Goal: Task Accomplishment & Management: Manage account settings

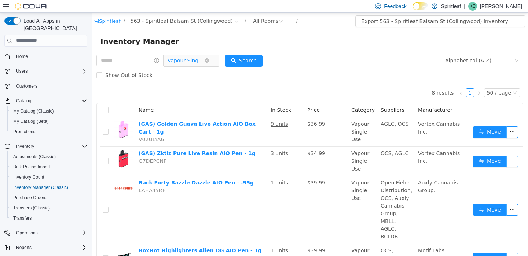
click at [199, 60] on span "Vapour Single Use" at bounding box center [185, 60] width 37 height 11
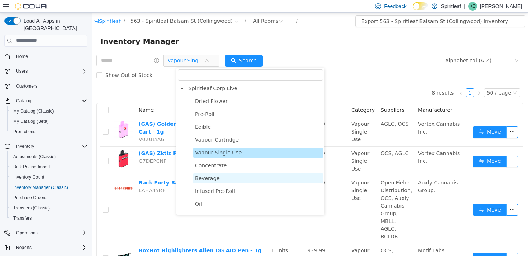
click at [198, 178] on span "Beverage" at bounding box center [207, 178] width 25 height 6
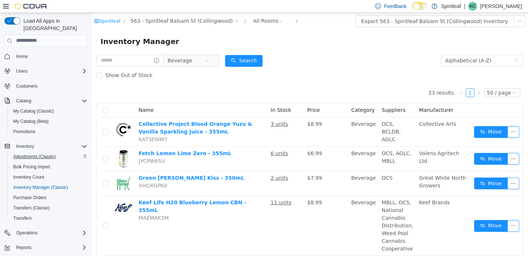
click at [30, 154] on span "Adjustments (Classic)" at bounding box center [34, 157] width 43 height 6
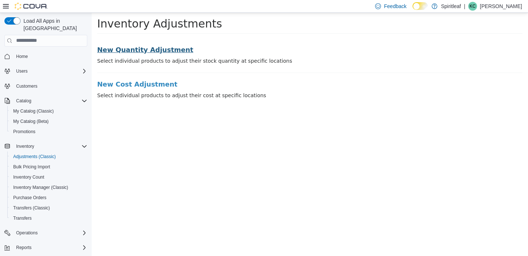
click at [152, 49] on h3 "New Quantity Adjustment" at bounding box center [309, 49] width 425 height 7
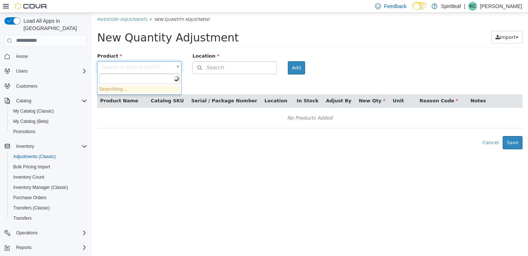
click at [158, 68] on body "× Inventory Adjustments New Quantity Adjustment New Quantity Adjustment Import …" at bounding box center [310, 80] width 436 height 136
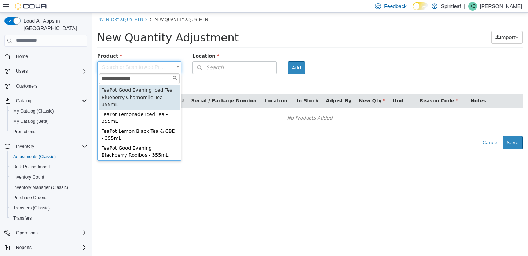
type input "**********"
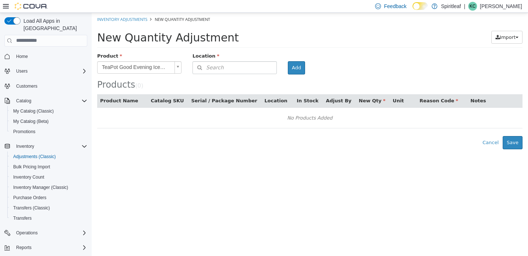
click at [213, 65] on span "Search" at bounding box center [208, 67] width 31 height 8
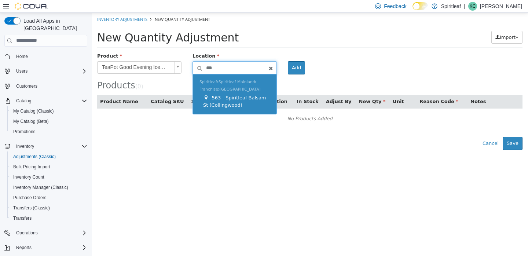
type input "***"
click at [223, 98] on span "563 - Spiritleaf Balsam St (Collingwood)" at bounding box center [234, 101] width 63 height 13
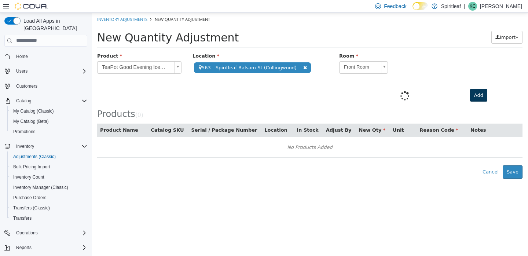
click at [474, 92] on button "Add" at bounding box center [478, 94] width 17 height 13
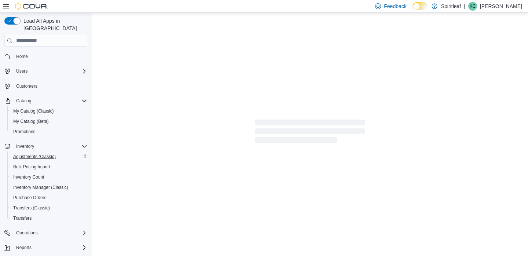
click at [34, 154] on span "Adjustments (Classic)" at bounding box center [34, 157] width 43 height 6
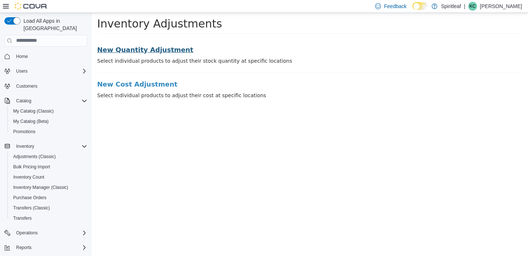
drag, startPoint x: 145, startPoint y: 49, endPoint x: 343, endPoint y: 15, distance: 200.9
click at [145, 49] on h3 "New Quantity Adjustment" at bounding box center [309, 49] width 425 height 7
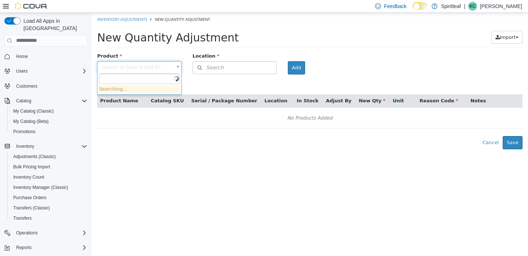
click at [138, 67] on body "× Inventory Adjustments New Quantity Adjustment New Quantity Adjustment Import …" at bounding box center [310, 80] width 436 height 136
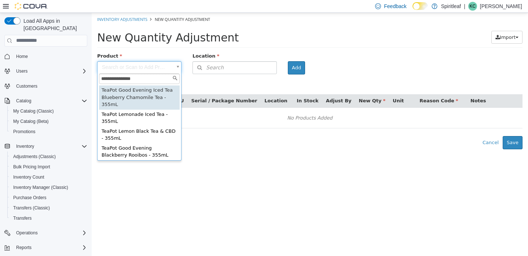
type input "**********"
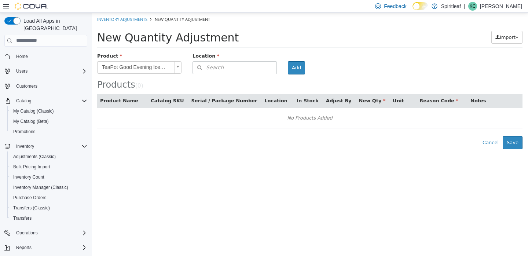
click at [216, 66] on span "Search" at bounding box center [208, 67] width 31 height 8
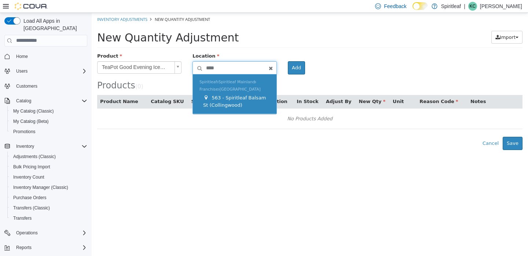
type input "****"
click at [218, 98] on span "563 - Spiritleaf Balsam St (Collingwood)" at bounding box center [234, 101] width 63 height 13
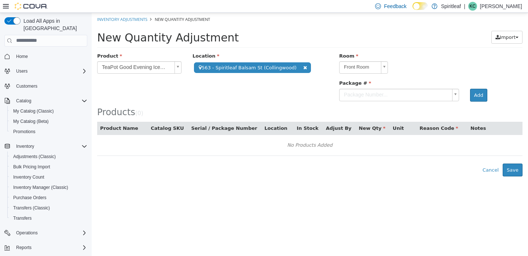
click at [370, 95] on body "**********" at bounding box center [310, 93] width 436 height 163
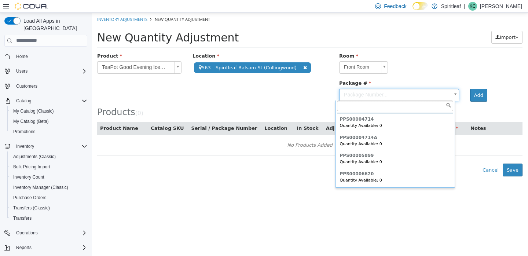
scroll to position [16, 0]
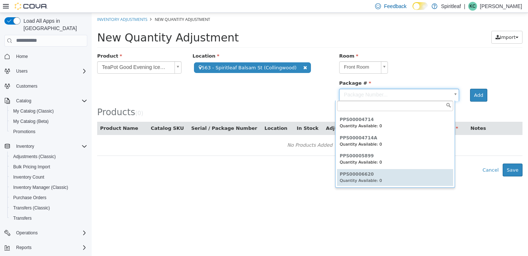
type input "**********"
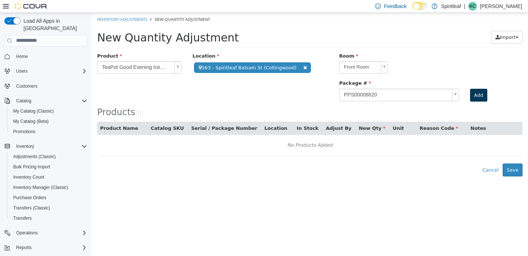
click at [480, 92] on button "Add" at bounding box center [478, 94] width 17 height 13
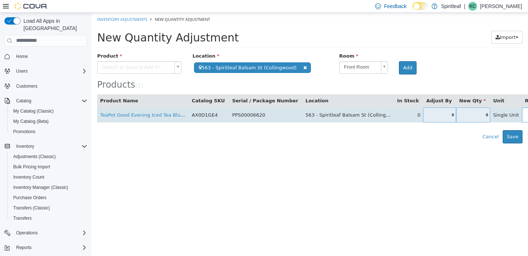
click at [436, 112] on input "*" at bounding box center [439, 114] width 33 height 5
type input "*"
click at [510, 115] on body "**********" at bounding box center [310, 77] width 436 height 130
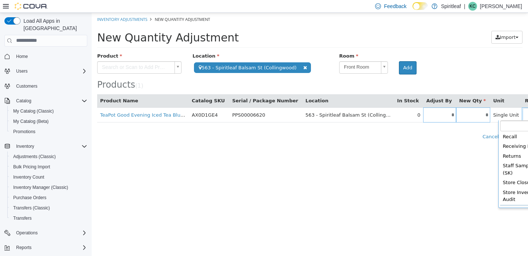
scroll to position [236, 0]
type input "**********"
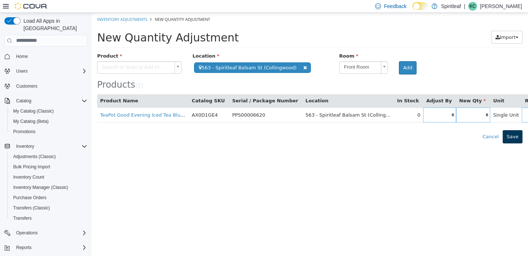
click at [512, 134] on button "Save" at bounding box center [512, 136] width 20 height 13
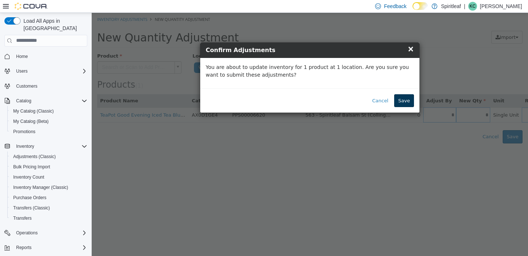
click at [408, 97] on button "Save" at bounding box center [404, 100] width 20 height 13
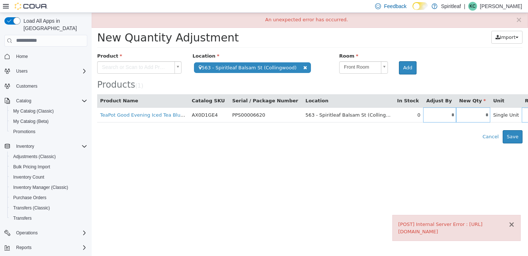
click at [513, 221] on button "×" at bounding box center [511, 224] width 7 height 8
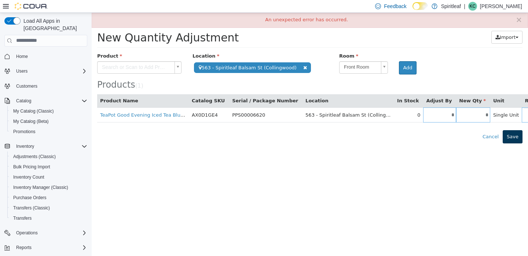
click at [515, 136] on button "Save" at bounding box center [512, 136] width 20 height 13
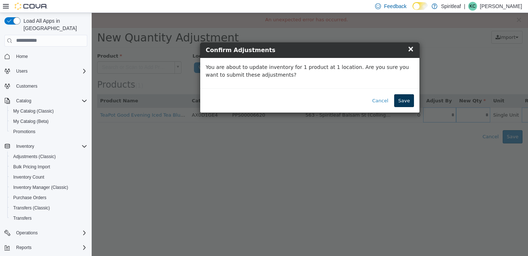
click at [406, 100] on button "Save" at bounding box center [404, 100] width 20 height 13
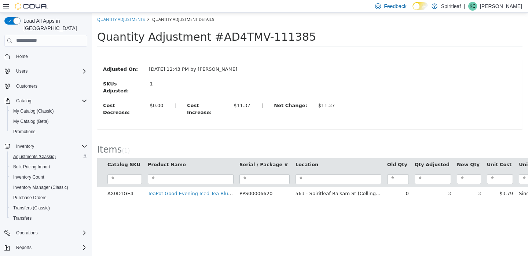
click at [34, 154] on span "Adjustments (Classic)" at bounding box center [34, 157] width 43 height 6
click at [119, 20] on link "Quantity Adjustments" at bounding box center [121, 18] width 48 height 5
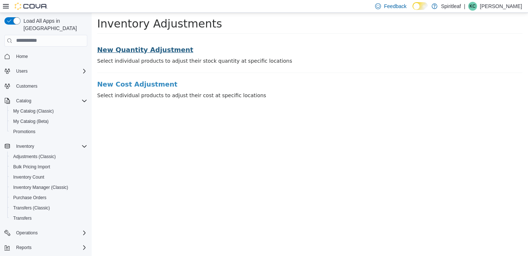
click at [120, 46] on h3 "New Quantity Adjustment" at bounding box center [309, 49] width 425 height 7
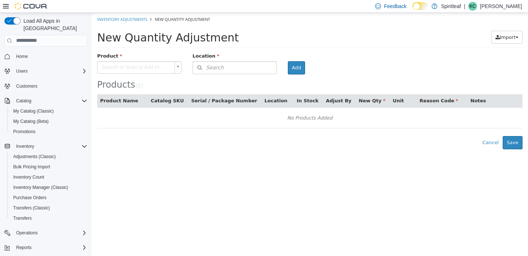
click at [120, 66] on body "× The adjustment request was successfully processed. Inventory Adjustments New …" at bounding box center [310, 80] width 436 height 136
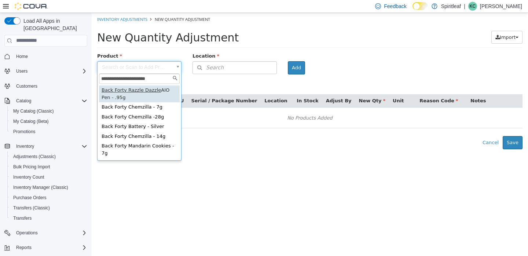
type input "**********"
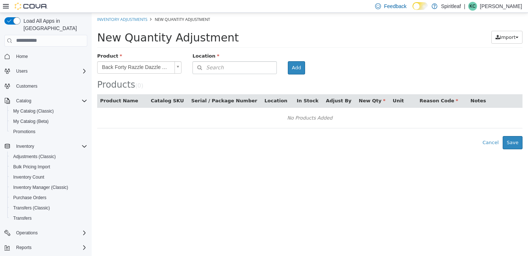
click at [206, 66] on span "Search" at bounding box center [208, 67] width 31 height 8
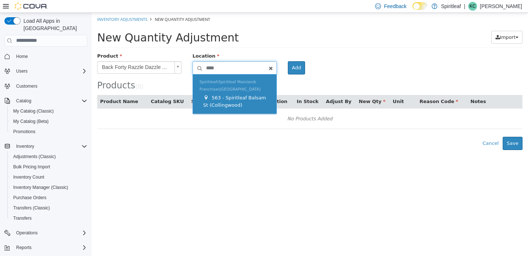
type input "****"
click at [221, 99] on span "563 - Spiritleaf Balsam St (Collingwood)" at bounding box center [234, 101] width 63 height 13
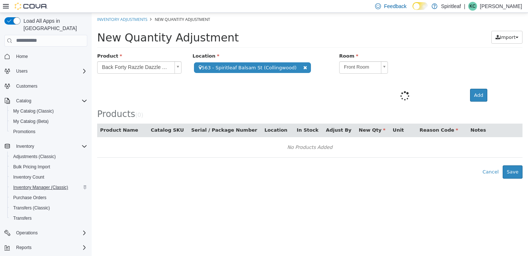
click at [26, 184] on span "Inventory Manager (Classic)" at bounding box center [40, 187] width 55 height 6
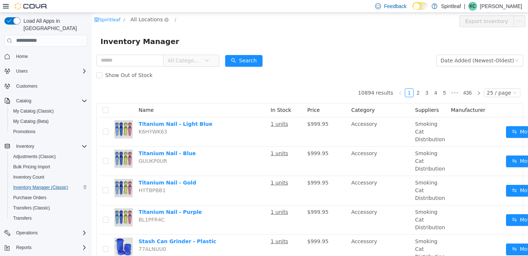
click at [147, 19] on span "All Locations" at bounding box center [146, 19] width 32 height 8
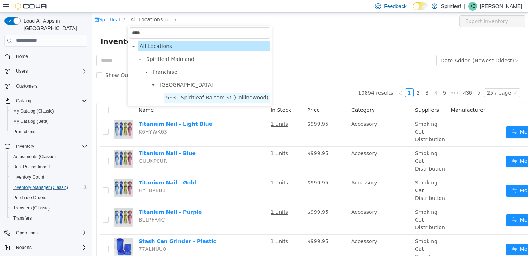
type input "****"
click at [204, 99] on span "563 - Spiritleaf Balsam St (Collingwood)" at bounding box center [217, 97] width 102 height 6
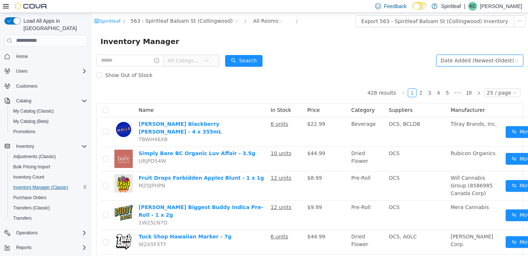
click at [457, 61] on div "Date Added (Newest-Oldest)" at bounding box center [477, 60] width 73 height 11
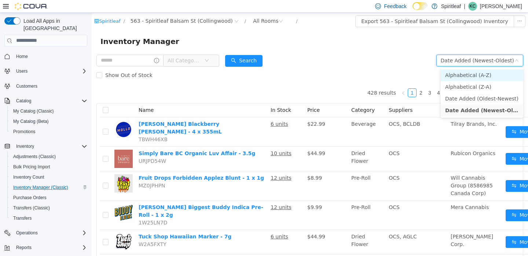
click at [459, 72] on li "Alphabetical (A-Z)" at bounding box center [482, 75] width 82 height 12
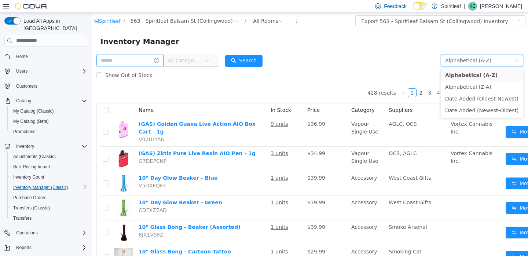
click at [103, 55] on input "text" at bounding box center [129, 60] width 67 height 12
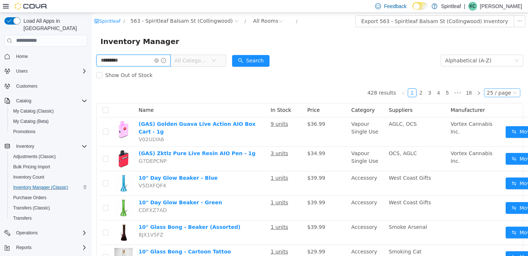
type input "*********"
click at [496, 92] on div "25 / page" at bounding box center [499, 92] width 24 height 8
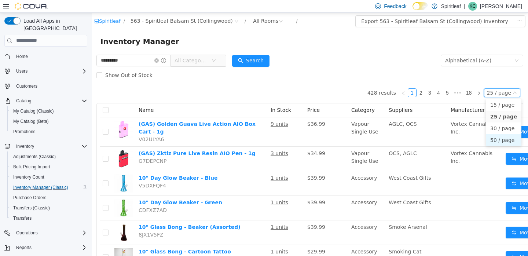
click at [496, 140] on li "50 / page" at bounding box center [504, 140] width 36 height 12
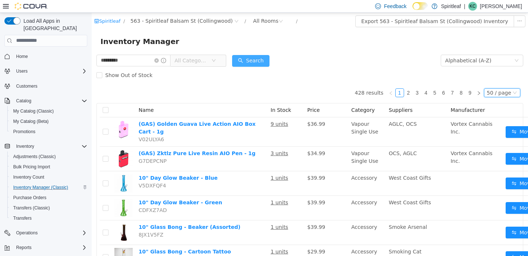
click at [269, 57] on button "Search" at bounding box center [250, 61] width 37 height 12
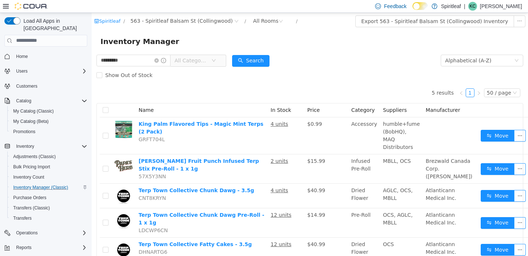
click at [208, 61] on span "All Categories" at bounding box center [190, 59] width 33 height 7
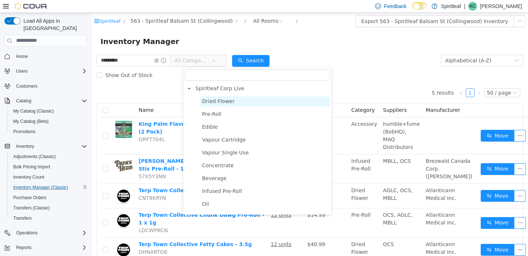
click at [211, 102] on span "Dried Flower" at bounding box center [218, 101] width 33 height 6
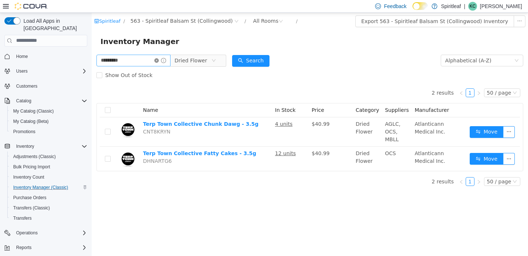
click at [159, 60] on icon "icon: close-circle" at bounding box center [156, 60] width 4 height 4
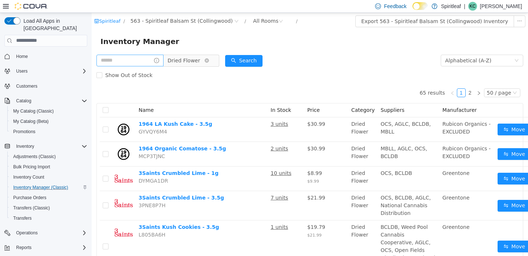
click at [200, 58] on span "Dried Flower" at bounding box center [183, 60] width 33 height 11
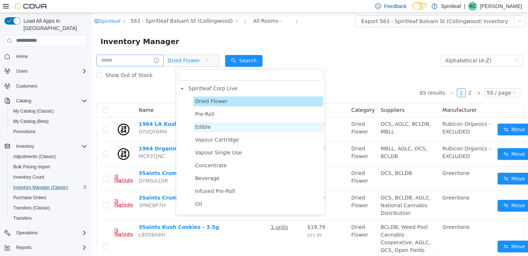
click at [203, 126] on span "Edible" at bounding box center [203, 127] width 16 height 6
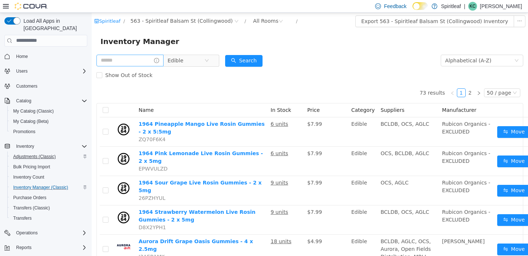
click at [35, 154] on span "Adjustments (Classic)" at bounding box center [34, 157] width 43 height 6
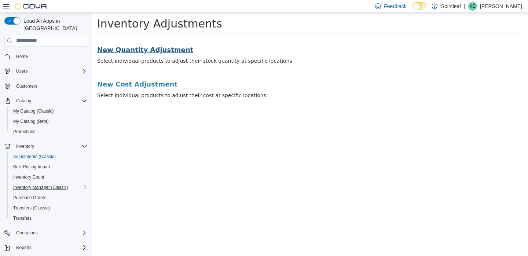
click at [158, 53] on h3 "New Quantity Adjustment" at bounding box center [309, 49] width 425 height 7
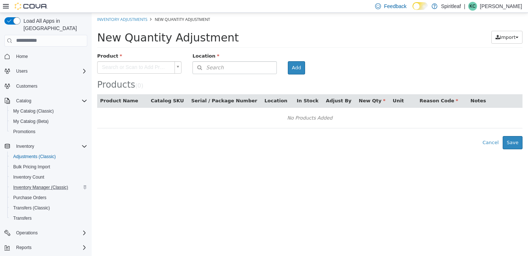
click at [150, 65] on body "× Inventory Adjustments New Quantity Adjustment New Quantity Adjustment Import …" at bounding box center [310, 80] width 436 height 136
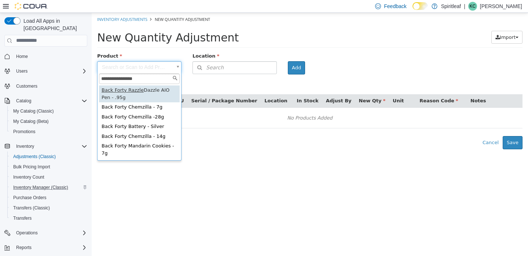
type input "**********"
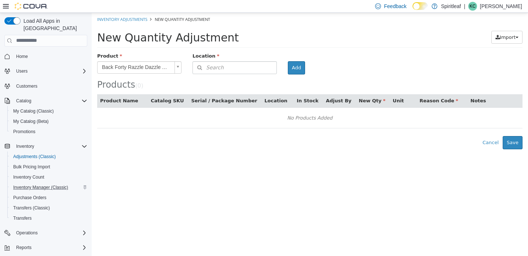
click at [213, 66] on span "Search" at bounding box center [208, 67] width 31 height 8
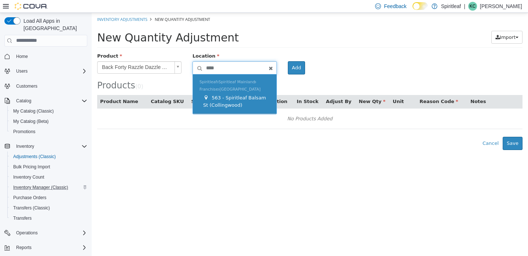
type input "****"
click at [220, 96] on span "563 - Spiritleaf Balsam St (Collingwood)" at bounding box center [234, 101] width 63 height 13
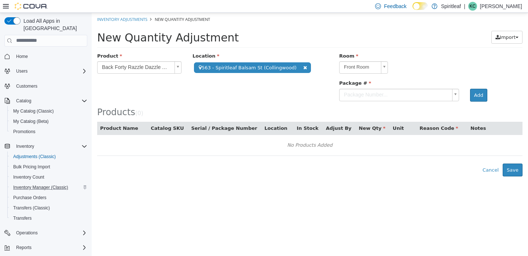
click at [365, 93] on body "**********" at bounding box center [310, 93] width 436 height 163
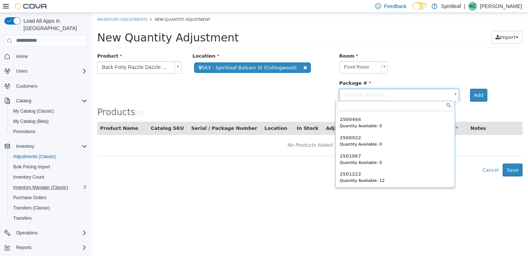
scroll to position [70, 0]
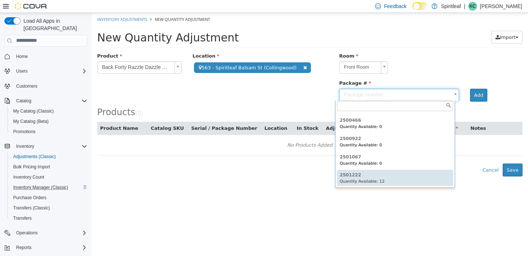
type input "*******"
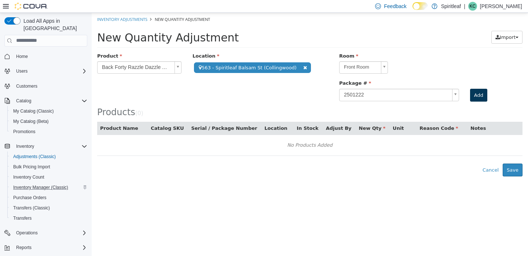
click at [474, 89] on button "Add" at bounding box center [478, 94] width 17 height 13
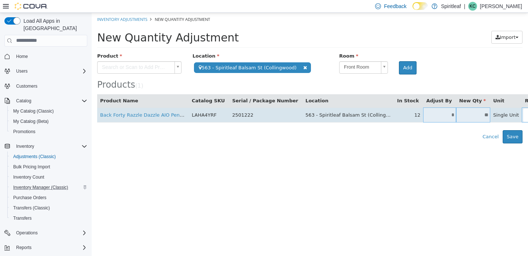
click at [435, 114] on input "*" at bounding box center [439, 114] width 33 height 5
type input "**"
click at [515, 114] on body "**********" at bounding box center [310, 77] width 436 height 130
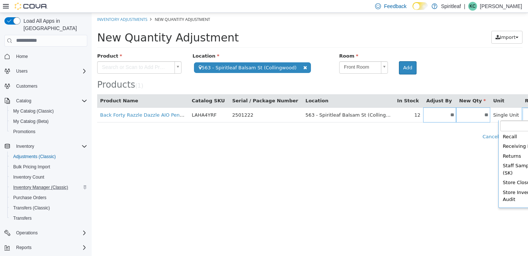
scroll to position [236, 0]
type input "**********"
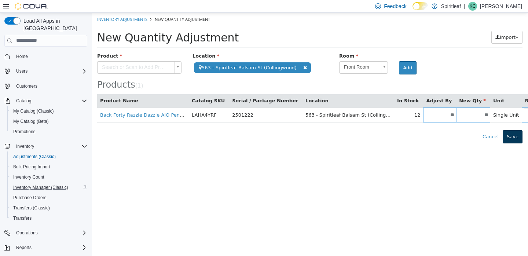
click at [516, 133] on button "Save" at bounding box center [512, 136] width 20 height 13
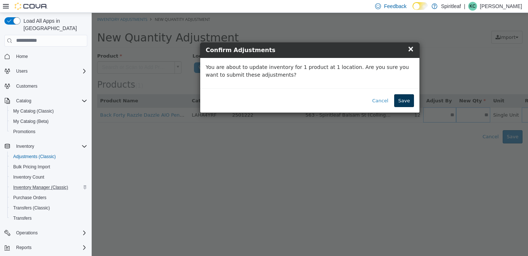
click at [412, 100] on button "Save" at bounding box center [404, 100] width 20 height 13
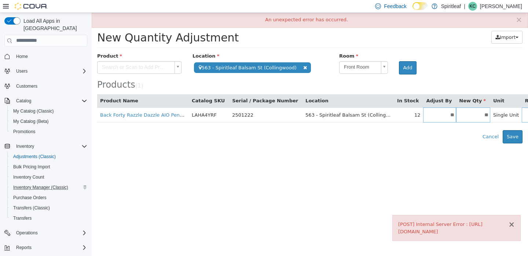
click at [510, 225] on button "×" at bounding box center [511, 224] width 7 height 8
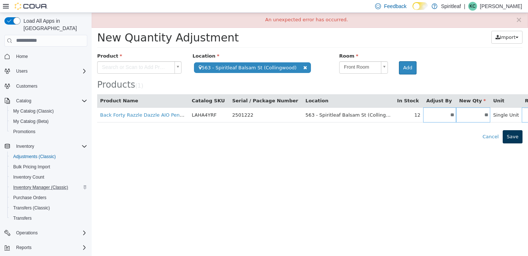
click at [512, 136] on button "Save" at bounding box center [512, 136] width 20 height 13
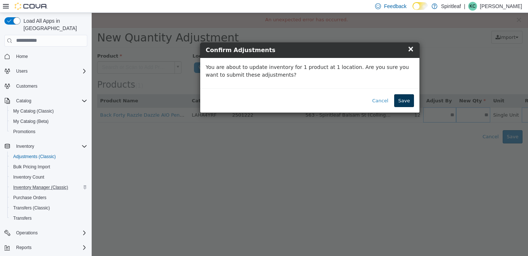
click at [406, 99] on button "Save" at bounding box center [404, 100] width 20 height 13
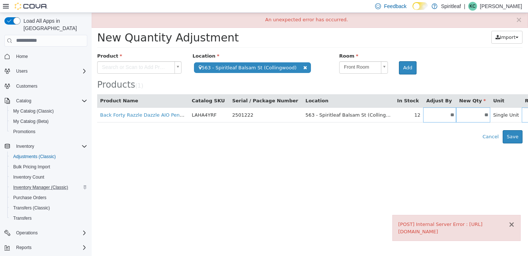
click at [512, 225] on button "×" at bounding box center [511, 224] width 7 height 8
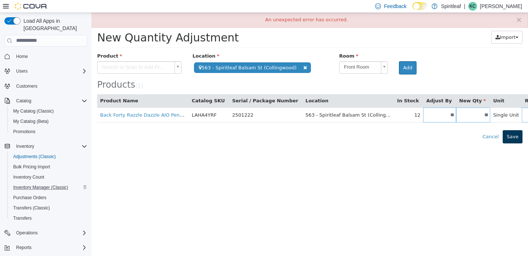
click at [511, 136] on button "Save" at bounding box center [512, 136] width 20 height 13
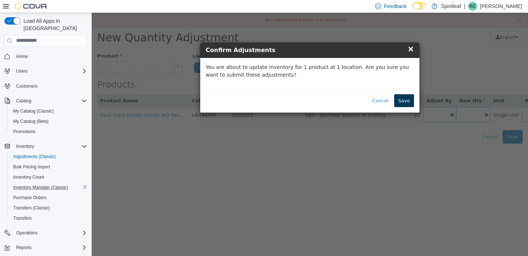
click at [405, 99] on button "Save" at bounding box center [404, 100] width 20 height 13
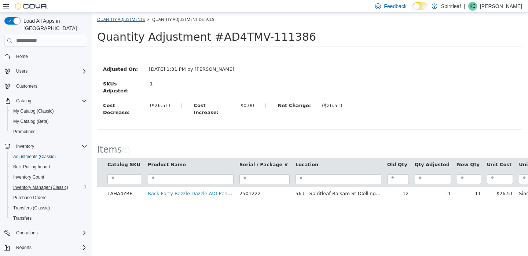
click at [133, 18] on link "Quantity Adjustments" at bounding box center [121, 18] width 48 height 5
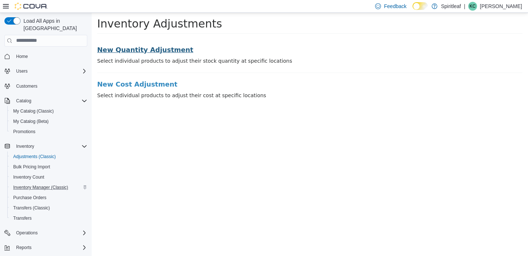
click at [149, 49] on h3 "New Quantity Adjustment" at bounding box center [309, 49] width 425 height 7
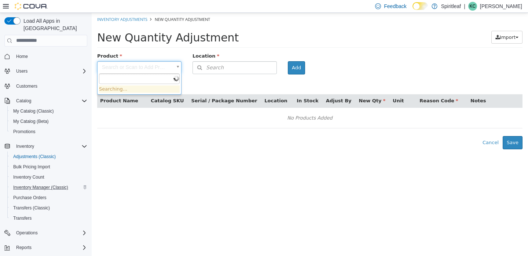
click at [130, 65] on body "× The adjustment request was successfully processed. Inventory Adjustments New …" at bounding box center [310, 80] width 436 height 136
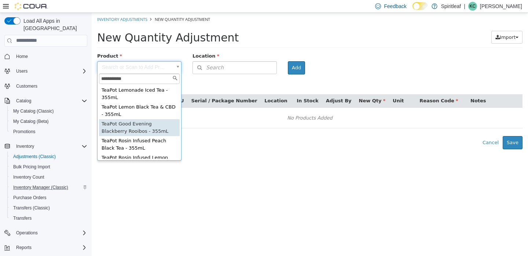
type input "**********"
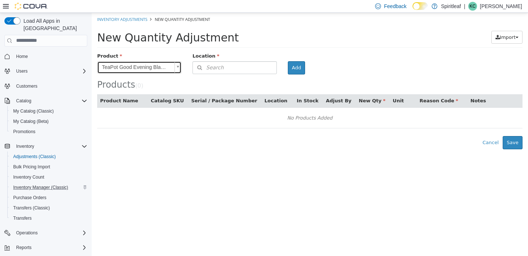
type input "**********"
click at [207, 69] on span "Search" at bounding box center [208, 67] width 31 height 8
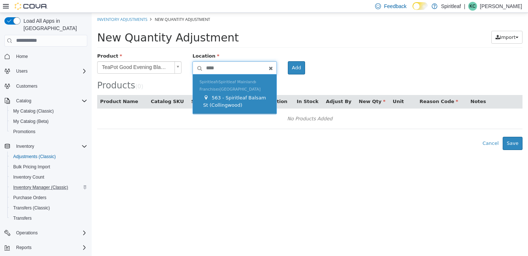
type input "****"
click at [226, 99] on div "563 - Spiritleaf Balsam St (Collingwood)" at bounding box center [236, 101] width 67 height 14
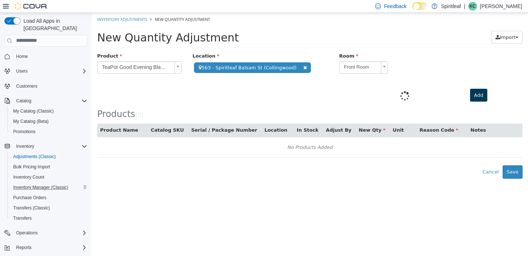
click at [475, 91] on button "Add" at bounding box center [478, 94] width 17 height 13
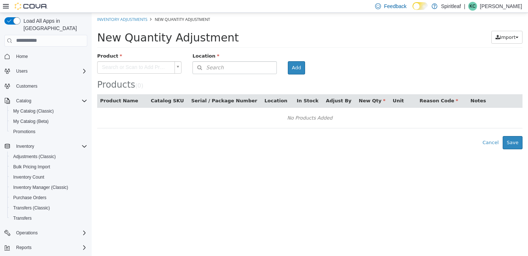
click at [155, 67] on body "× Inventory Adjustments New Quantity Adjustment New Quantity Adjustment Import …" at bounding box center [310, 80] width 436 height 136
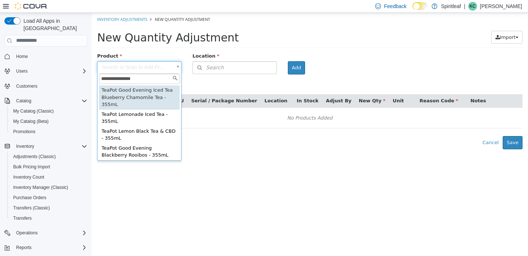
type input "**********"
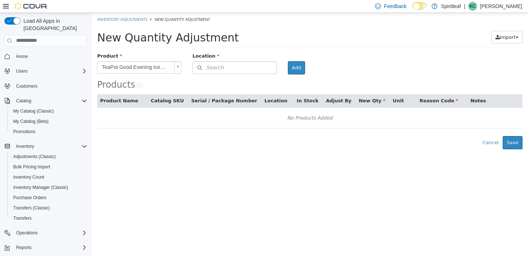
click at [218, 64] on span "Search" at bounding box center [208, 67] width 31 height 8
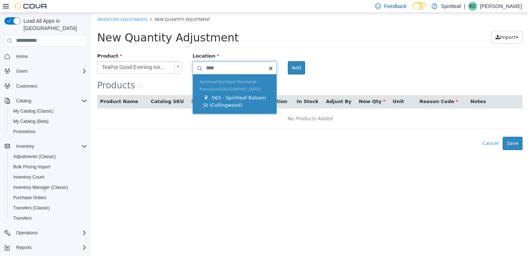
type input "****"
click at [226, 107] on div "563 - Spiritleaf Balsam St (Collingwood)" at bounding box center [236, 101] width 67 height 14
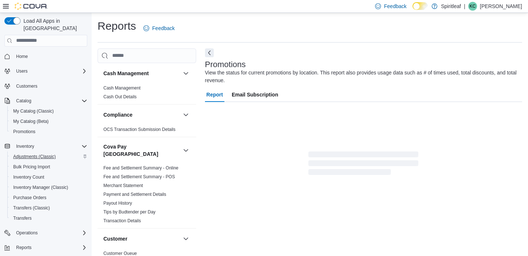
click at [32, 154] on span "Adjustments (Classic)" at bounding box center [34, 157] width 43 height 6
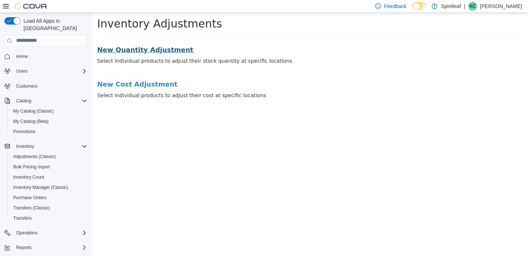
click at [155, 51] on h3 "New Quantity Adjustment" at bounding box center [309, 49] width 425 height 7
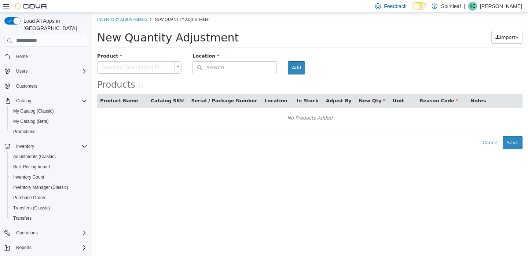
click at [144, 64] on body "× Inventory Adjustments New Quantity Adjustment New Quantity Adjustment Import …" at bounding box center [310, 80] width 436 height 136
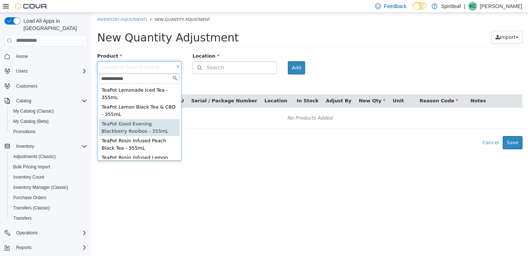
type input "**********"
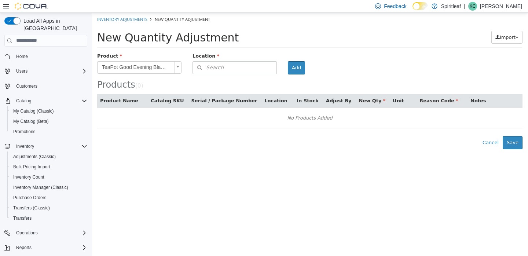
click at [216, 68] on span "Search" at bounding box center [208, 67] width 31 height 8
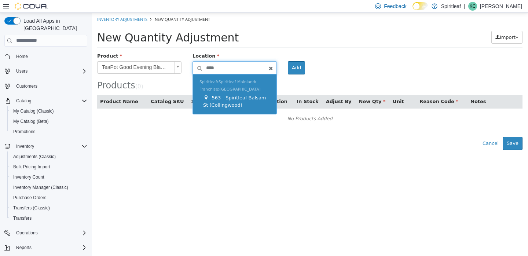
type input "****"
click at [224, 97] on span "563 - Spiritleaf Balsam St (Collingwood)" at bounding box center [234, 101] width 63 height 13
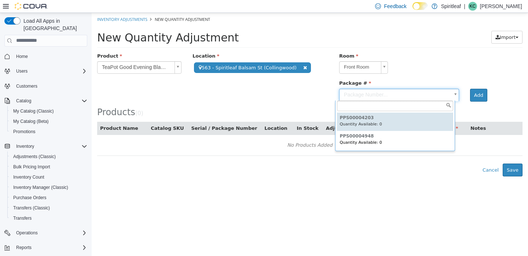
click at [393, 96] on body "**********" at bounding box center [310, 93] width 436 height 163
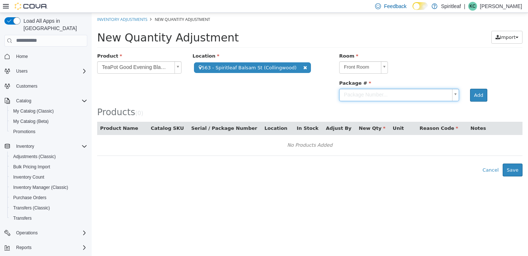
click at [154, 67] on body "**********" at bounding box center [310, 93] width 436 height 163
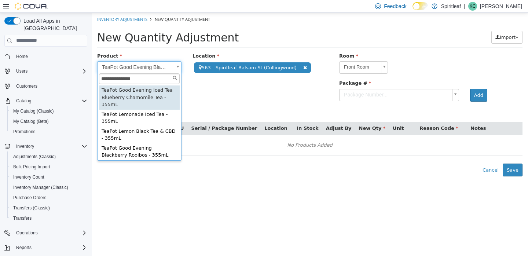
type input "**********"
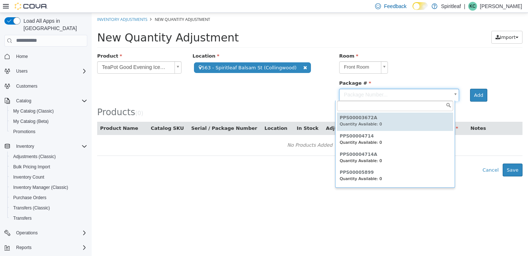
click at [356, 94] on body "**********" at bounding box center [310, 93] width 436 height 163
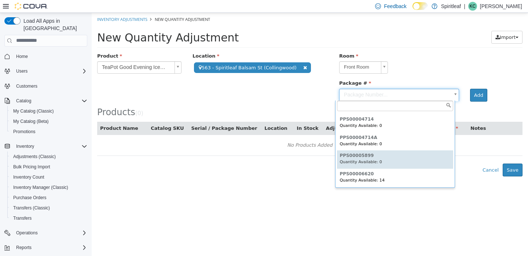
scroll to position [16, 0]
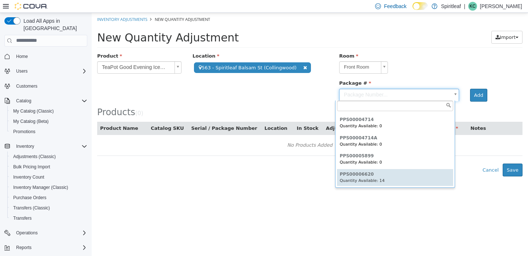
type input "**********"
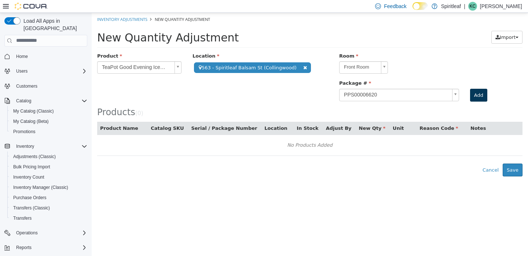
click at [439, 94] on button "Add" at bounding box center [478, 94] width 17 height 13
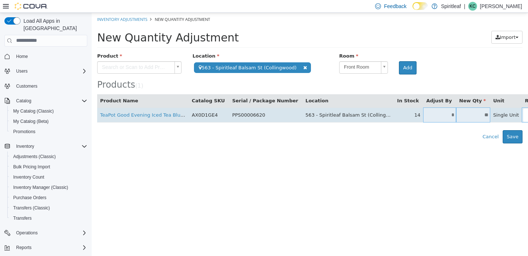
click at [435, 113] on input "*" at bounding box center [439, 114] width 33 height 5
type input "**"
click at [439, 115] on body "**********" at bounding box center [310, 77] width 436 height 130
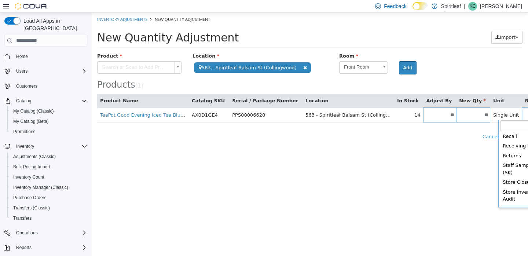
scroll to position [236, 0]
type input "**********"
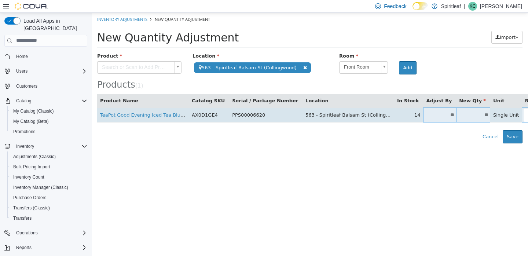
click at [436, 114] on input "**" at bounding box center [439, 114] width 33 height 5
type input "**"
type input "*"
click at [439, 117] on body "**********" at bounding box center [310, 77] width 436 height 130
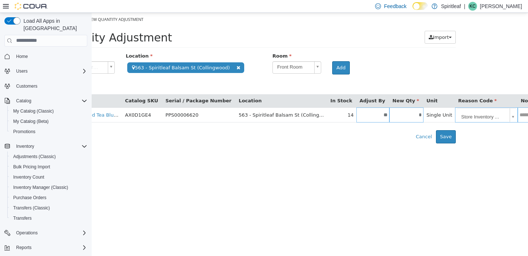
scroll to position [0, 66]
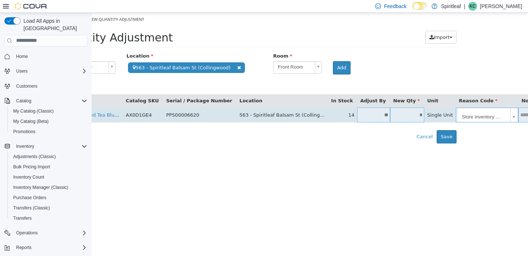
click at [439, 114] on body "**********" at bounding box center [244, 77] width 436 height 130
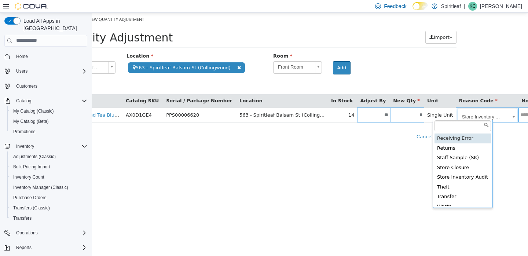
scroll to position [202, 0]
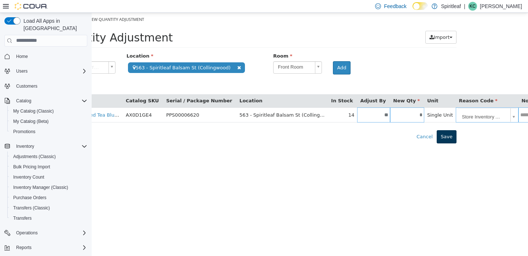
click at [439, 137] on button "Save" at bounding box center [447, 136] width 20 height 13
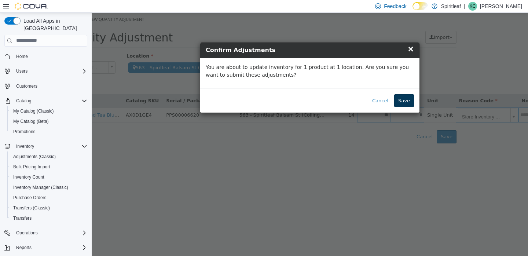
click at [405, 101] on button "Save" at bounding box center [404, 100] width 20 height 13
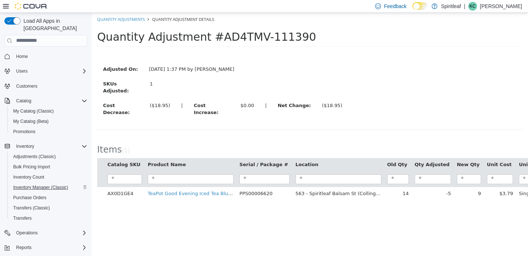
click at [24, 184] on span "Inventory Manager (Classic)" at bounding box center [40, 187] width 55 height 6
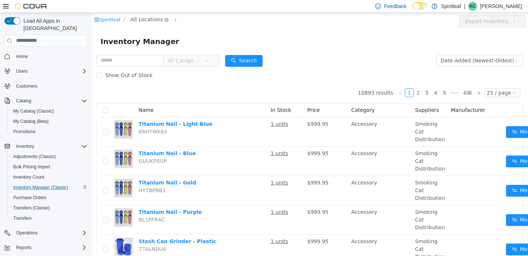
click at [148, 17] on span "All Locations" at bounding box center [146, 19] width 32 height 8
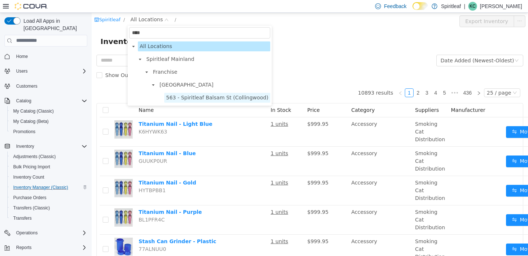
type input "****"
click at [203, 96] on span "563 - Spiritleaf Balsam St (Collingwood)" at bounding box center [217, 97] width 102 height 6
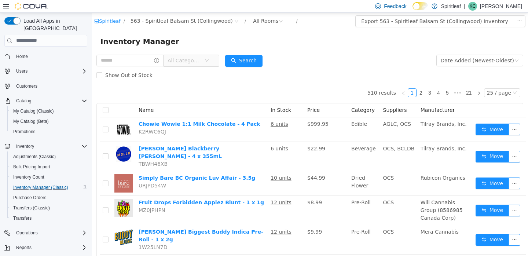
click at [199, 59] on span "All Categories" at bounding box center [183, 59] width 33 height 7
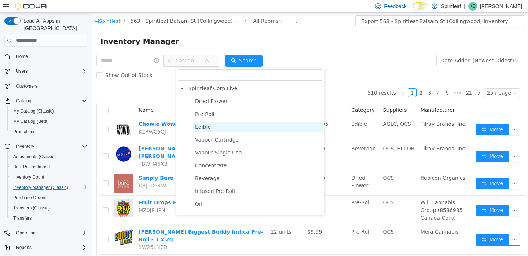
click at [196, 125] on span "Edible" at bounding box center [203, 127] width 16 height 6
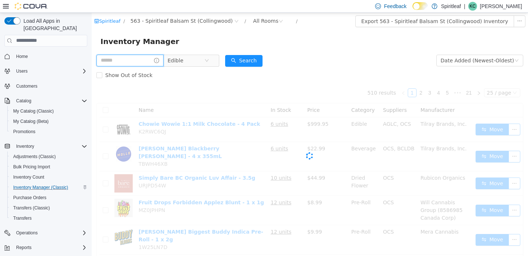
click at [128, 60] on input "text" at bounding box center [129, 60] width 67 height 12
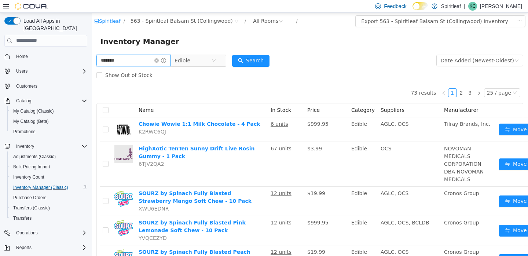
type input "*******"
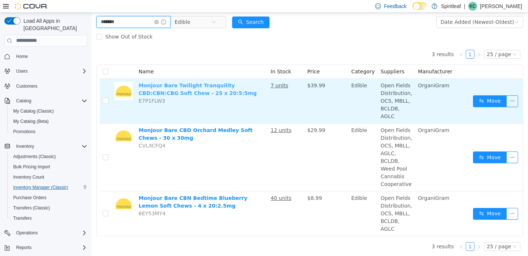
scroll to position [39, 0]
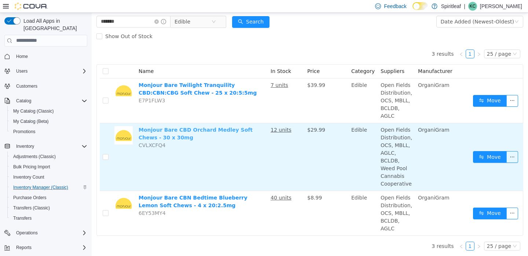
click at [196, 128] on link "Monjour Bare CBD Orchard Medley Soft Chews - 30 x 30mg" at bounding box center [196, 133] width 114 height 14
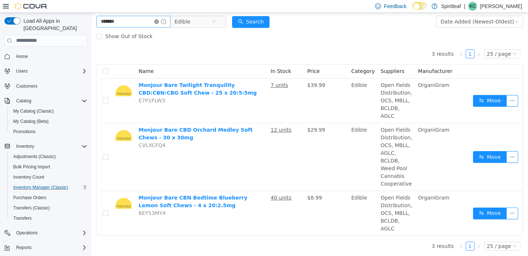
click at [159, 21] on icon "icon: close-circle" at bounding box center [156, 21] width 4 height 4
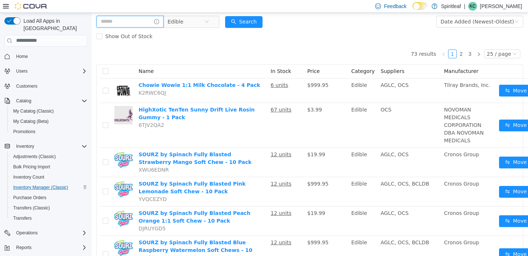
click at [125, 18] on input "text" at bounding box center [129, 21] width 67 height 12
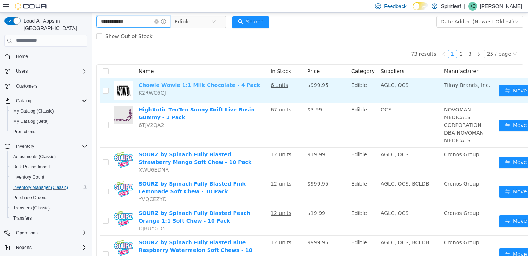
type input "**********"
click at [222, 85] on link "Chowie Wowie 1:1 Milk Chocolate - 4 Pack" at bounding box center [200, 85] width 122 height 6
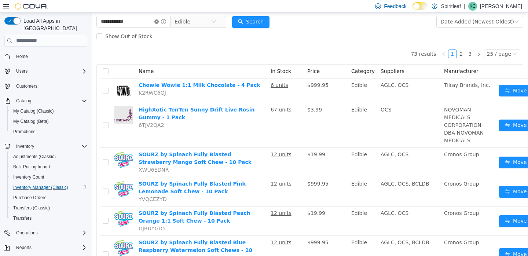
click at [159, 20] on icon "icon: close-circle" at bounding box center [156, 21] width 4 height 4
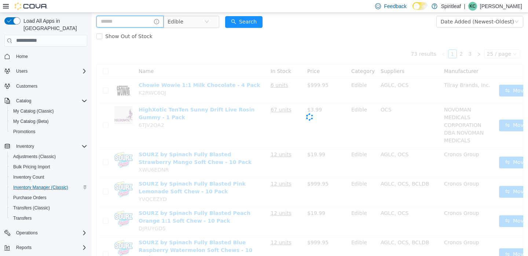
click at [143, 19] on input "text" at bounding box center [129, 21] width 67 height 12
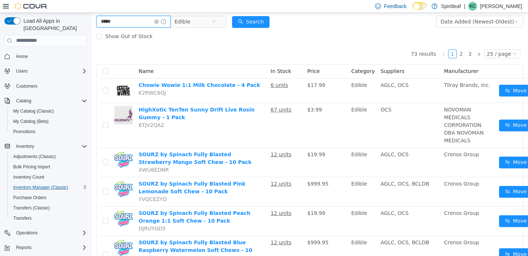
type input "*****"
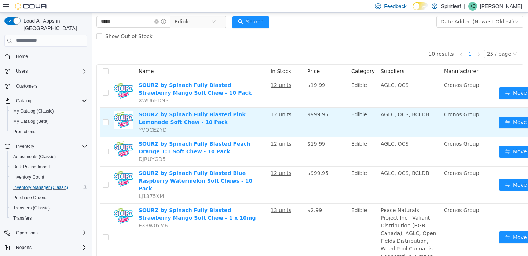
click at [180, 118] on td "SOURZ by Spinach Fully Blasted Pink Lemonade Soft Chew - 10 Pack YVQCEZYD" at bounding box center [202, 121] width 132 height 29
click at [183, 115] on link "SOURZ by Spinach Fully Blasted Pink Lemonade Soft Chew - 10 Pack" at bounding box center [192, 118] width 107 height 14
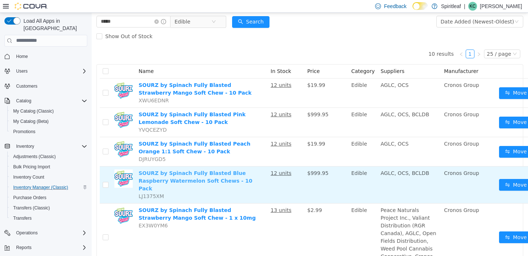
click at [184, 173] on link "SOURZ by Spinach Fully Blasted Blue Raspberry Watermelon Soft Chews - 10 Pack" at bounding box center [196, 180] width 114 height 21
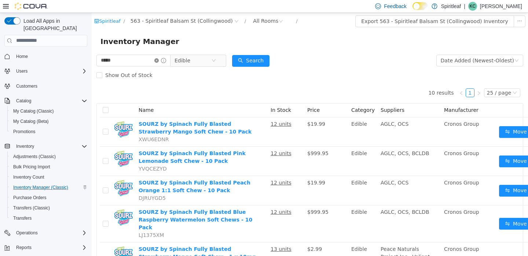
click at [159, 61] on icon "icon: close-circle" at bounding box center [156, 60] width 4 height 4
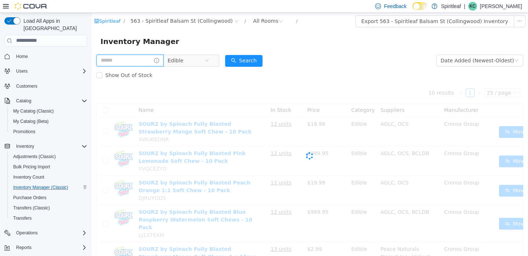
click at [156, 60] on input "text" at bounding box center [129, 60] width 67 height 12
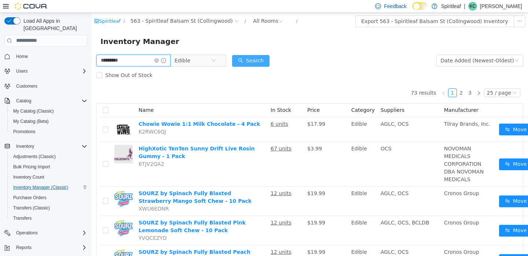
type input "*********"
click at [269, 63] on button "Search" at bounding box center [250, 61] width 37 height 12
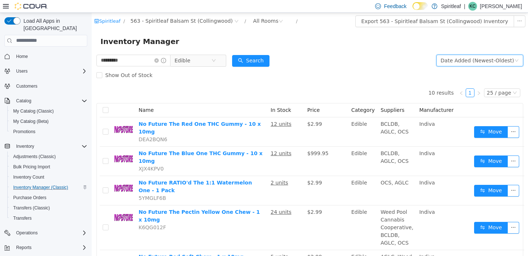
click at [439, 62] on div "Date Added (Newest-Oldest)" at bounding box center [477, 60] width 73 height 11
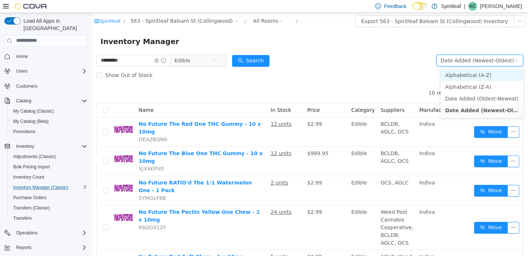
click at [439, 71] on li "Alphabetical (A-Z)" at bounding box center [482, 75] width 82 height 12
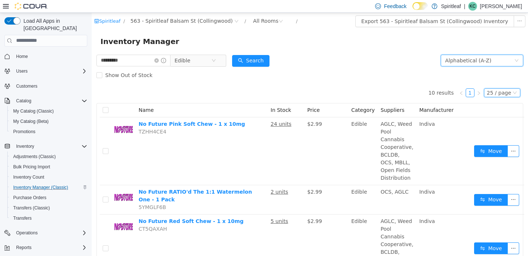
click at [439, 92] on div "25 / page" at bounding box center [499, 92] width 24 height 8
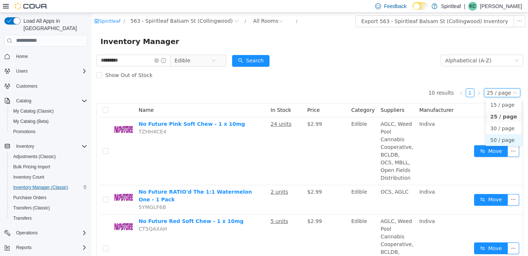
click at [439, 140] on li "50 / page" at bounding box center [504, 140] width 36 height 12
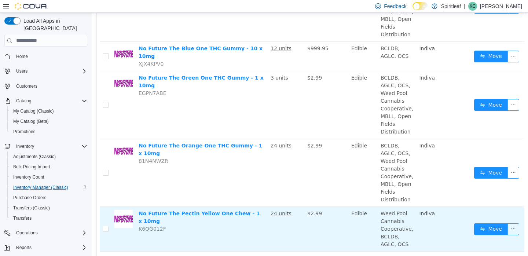
scroll to position [287, 0]
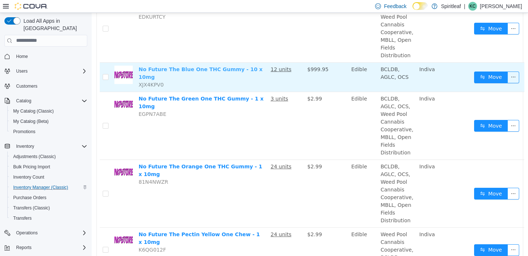
click at [220, 71] on link "No Future The Blue One THC Gummy - 10 x 10mg" at bounding box center [201, 73] width 124 height 14
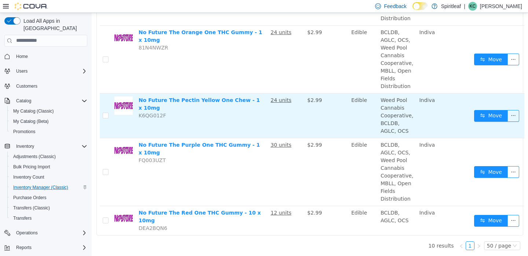
scroll to position [422, 0]
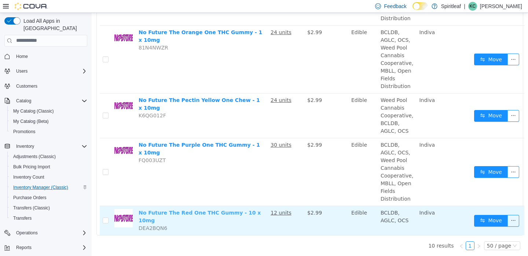
click at [199, 209] on link "No Future The Red One THC Gummy - 10 x 10mg" at bounding box center [200, 216] width 122 height 14
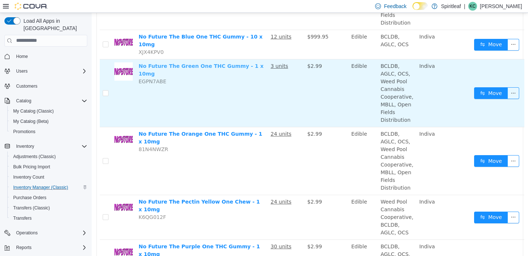
scroll to position [319, 0]
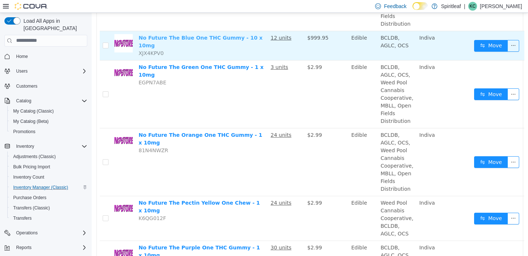
click at [198, 37] on link "No Future The Blue One THC Gummy - 10 x 10mg" at bounding box center [201, 41] width 124 height 14
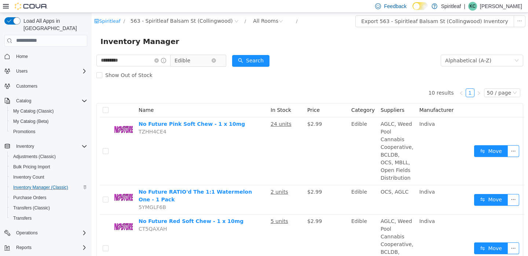
scroll to position [0, 0]
click at [203, 60] on span "Edible" at bounding box center [192, 60] width 37 height 11
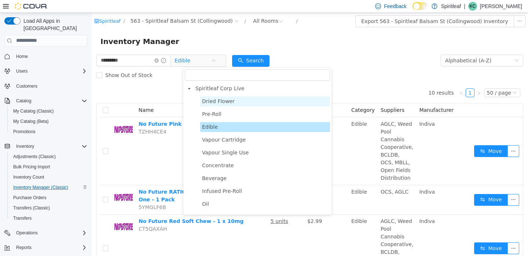
click at [210, 99] on span "Dried Flower" at bounding box center [218, 101] width 33 height 6
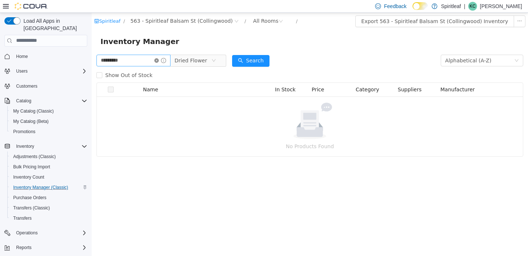
click at [159, 59] on icon "icon: close-circle" at bounding box center [156, 60] width 4 height 4
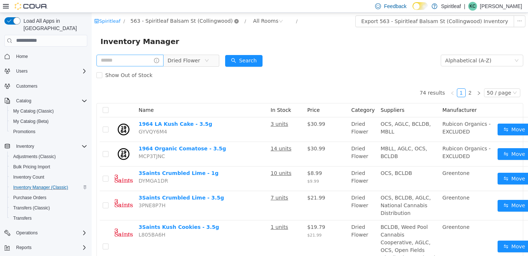
click at [234, 21] on icon "icon: close-circle" at bounding box center [236, 21] width 4 height 4
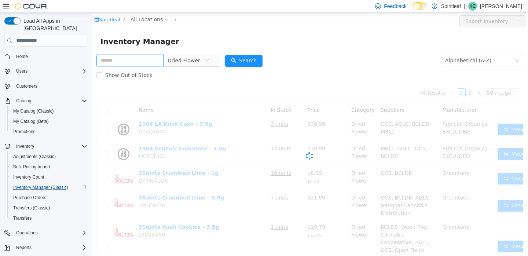
click at [140, 63] on input "text" at bounding box center [129, 60] width 67 height 12
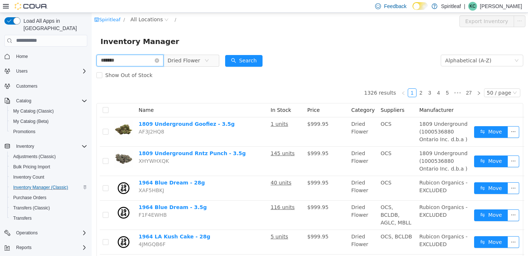
type input "*******"
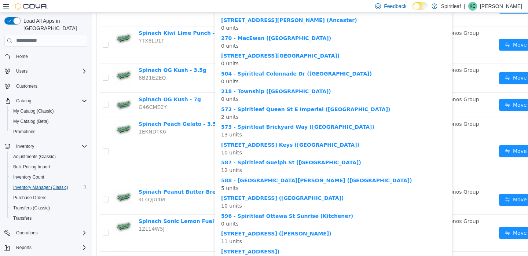
scroll to position [592, 0]
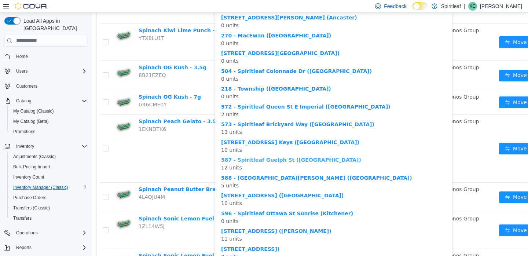
click at [272, 156] on b "587 - Spiritleaf Guelph St ([GEOGRAPHIC_DATA])" at bounding box center [291, 159] width 140 height 6
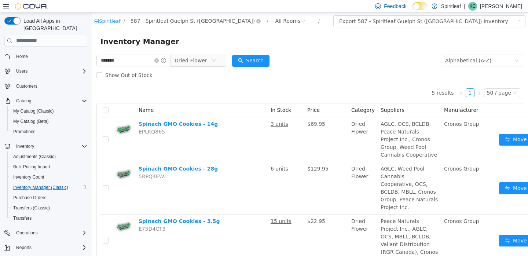
click at [187, 21] on span "587 - Spiritleaf Guelph St ([GEOGRAPHIC_DATA])" at bounding box center [192, 20] width 124 height 8
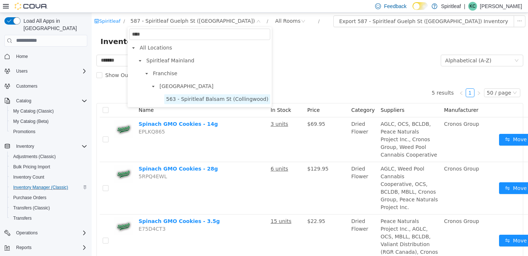
type input "****"
click at [224, 98] on span "563 - Spiritleaf Balsam St (Collingwood)" at bounding box center [217, 99] width 102 height 6
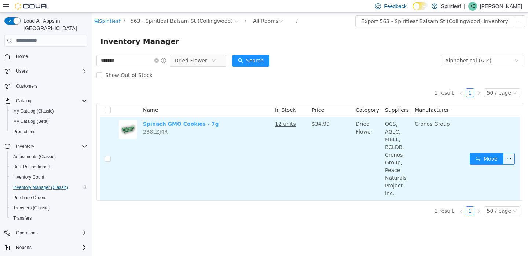
click at [187, 126] on link "Spinach GMO Cookies - 7g" at bounding box center [180, 124] width 75 height 6
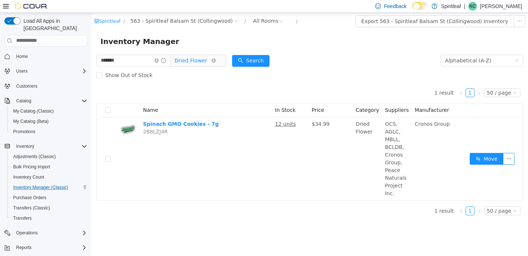
click at [206, 58] on span "Dried Flower" at bounding box center [190, 60] width 33 height 11
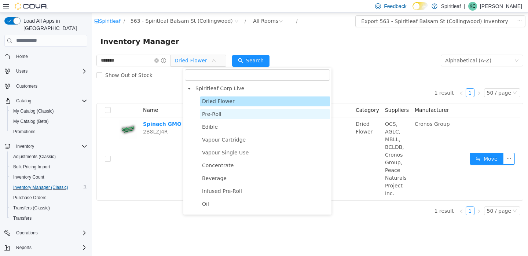
click at [208, 113] on span "Pre-Roll" at bounding box center [211, 114] width 19 height 6
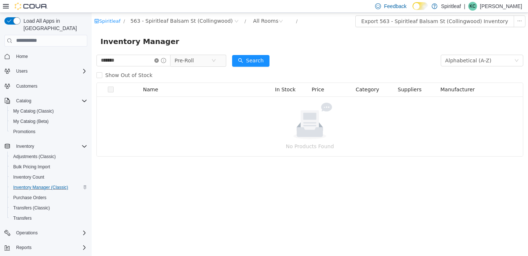
click at [159, 61] on icon "icon: close-circle" at bounding box center [156, 60] width 4 height 4
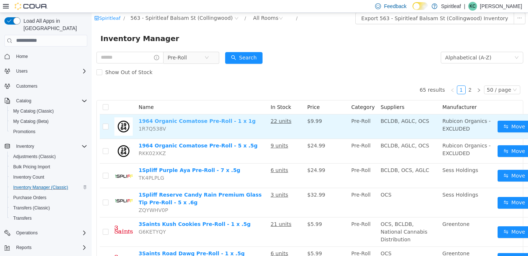
scroll to position [4, 0]
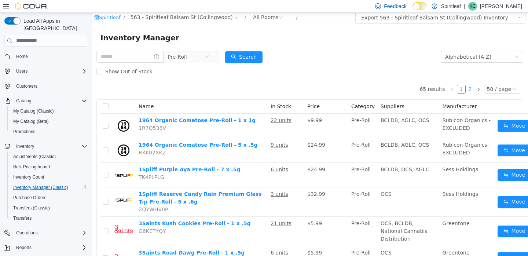
click at [439, 89] on link "2" at bounding box center [470, 89] width 8 height 8
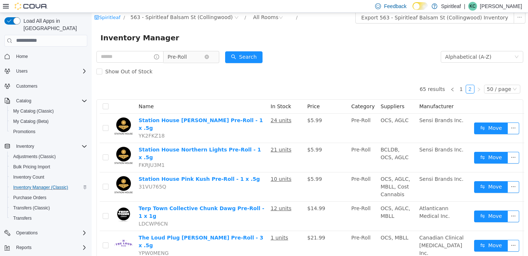
click at [187, 56] on span "Pre-Roll" at bounding box center [176, 56] width 19 height 11
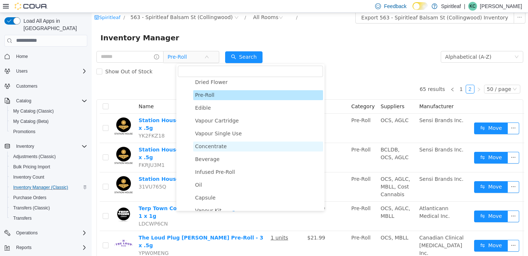
scroll to position [20, 0]
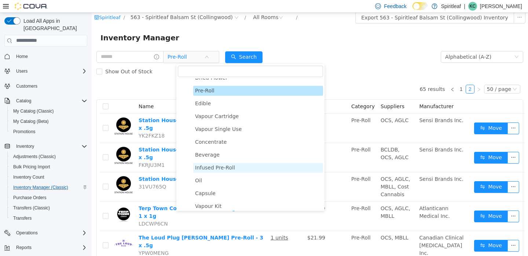
click at [202, 169] on span "Infused Pre-Roll" at bounding box center [215, 167] width 40 height 6
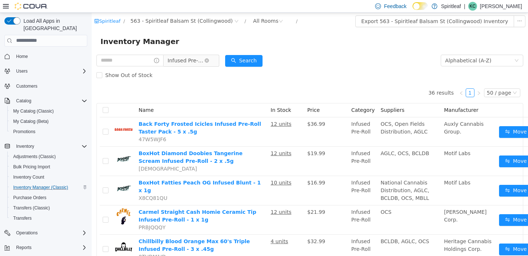
click at [200, 61] on span "Infused Pre-Roll" at bounding box center [185, 60] width 37 height 11
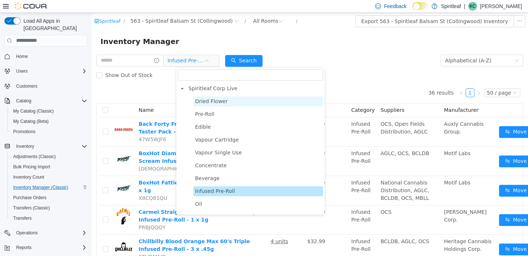
click at [205, 99] on span "Dried Flower" at bounding box center [211, 101] width 33 height 6
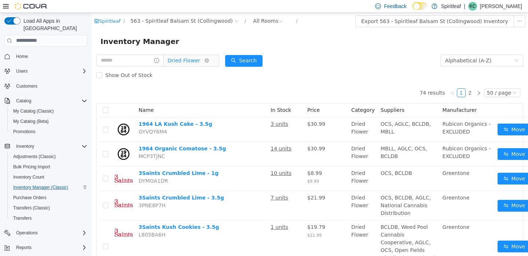
click at [195, 62] on span "Dried Flower" at bounding box center [183, 60] width 33 height 11
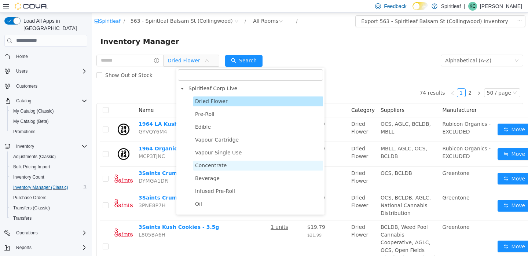
click at [201, 163] on span "Concentrate" at bounding box center [211, 165] width 32 height 6
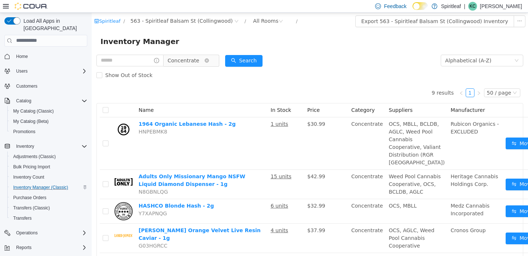
click at [199, 60] on span "Concentrate" at bounding box center [183, 60] width 32 height 11
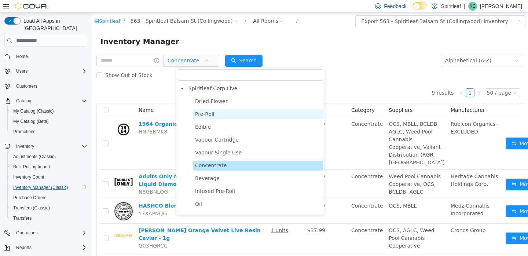
click at [203, 114] on span "Pre-Roll" at bounding box center [204, 114] width 19 height 6
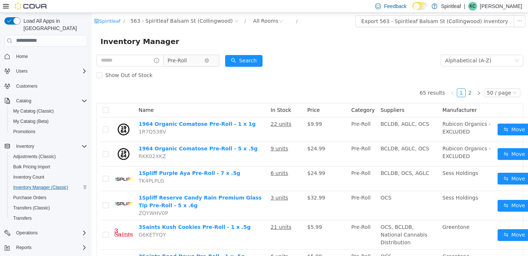
click at [203, 60] on span "Pre-Roll" at bounding box center [185, 60] width 37 height 11
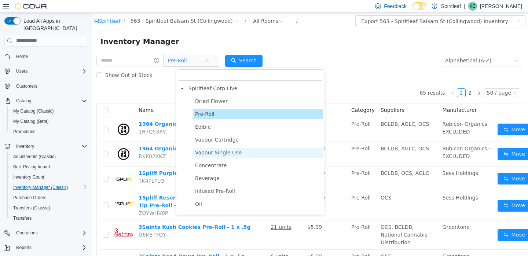
click at [211, 149] on span "Vapour Single Use" at bounding box center [258, 152] width 130 height 10
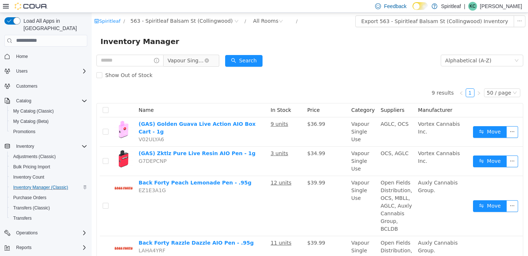
click at [202, 59] on span "Vapour Single Use" at bounding box center [185, 60] width 37 height 11
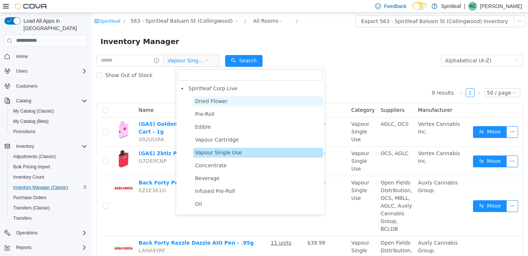
click at [205, 100] on span "Dried Flower" at bounding box center [211, 101] width 33 height 6
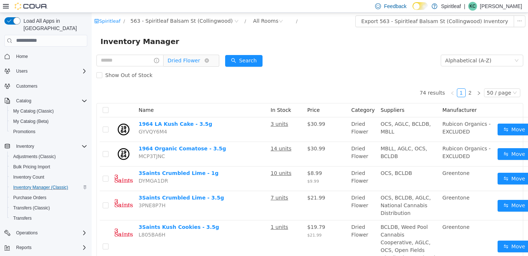
click at [200, 59] on span "Dried Flower" at bounding box center [183, 60] width 33 height 11
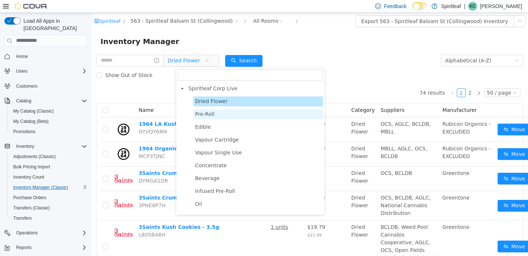
click at [205, 116] on span "Pre-Roll" at bounding box center [204, 114] width 19 height 6
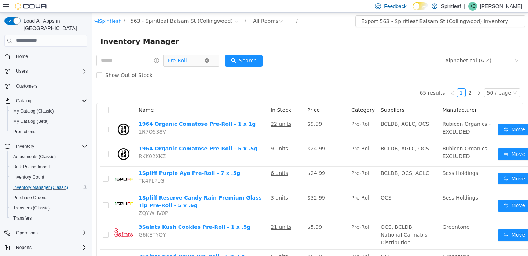
click at [209, 60] on icon "icon: close-circle" at bounding box center [207, 60] width 4 height 4
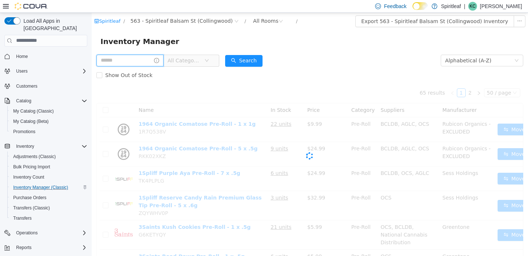
click at [140, 59] on input "text" at bounding box center [129, 60] width 67 height 12
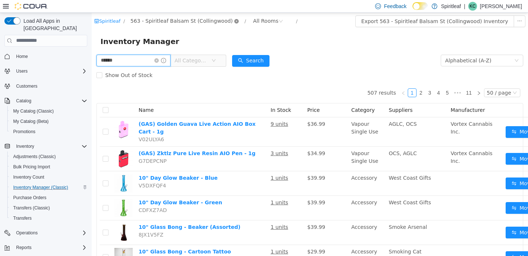
type input "******"
click at [234, 20] on icon "icon: close-circle" at bounding box center [236, 21] width 4 height 4
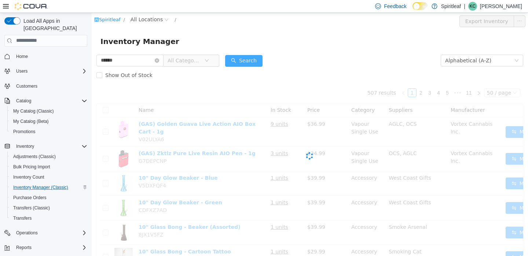
click at [262, 61] on button "Search" at bounding box center [243, 61] width 37 height 12
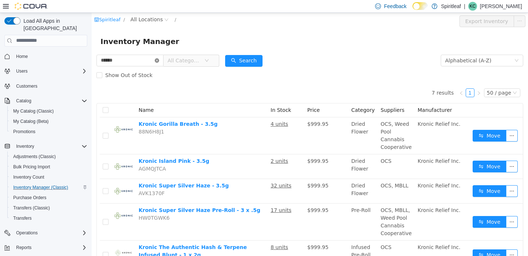
click at [159, 60] on icon "icon: close-circle" at bounding box center [157, 60] width 4 height 4
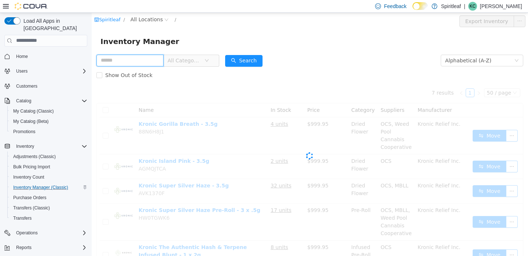
click at [140, 60] on input "text" at bounding box center [129, 60] width 67 height 12
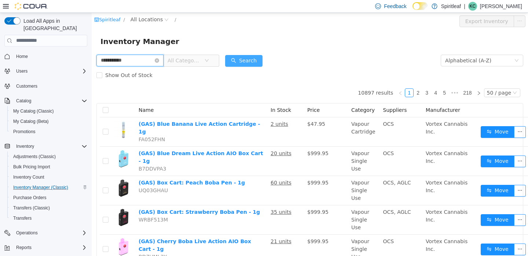
type input "**********"
click at [257, 58] on button "Search" at bounding box center [243, 61] width 37 height 12
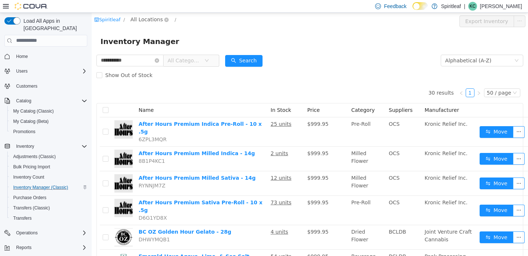
click at [149, 17] on span "All Locations" at bounding box center [146, 19] width 32 height 8
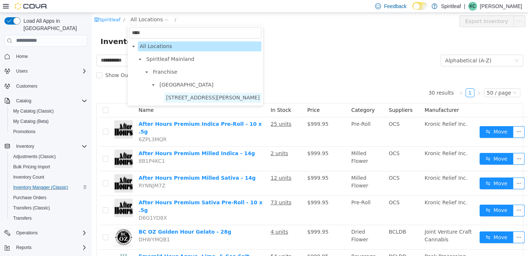
type input "****"
click at [191, 99] on span "[STREET_ADDRESS][PERSON_NAME]" at bounding box center [212, 97] width 93 height 6
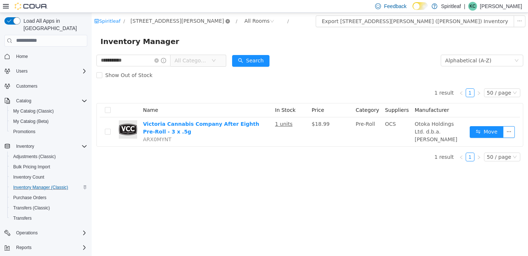
click at [230, 21] on icon "icon: close-circle" at bounding box center [227, 21] width 4 height 4
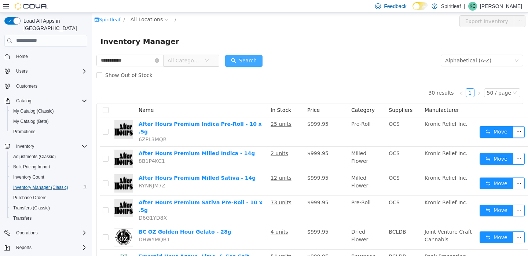
click at [255, 59] on button "Search" at bounding box center [243, 61] width 37 height 12
click at [201, 61] on span "All Categories" at bounding box center [183, 59] width 33 height 7
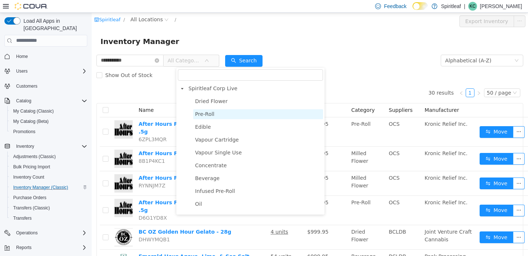
click at [204, 118] on span "Pre-Roll" at bounding box center [258, 114] width 130 height 10
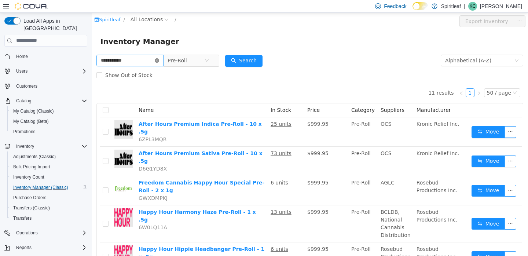
click at [159, 60] on icon "icon: close-circle" at bounding box center [157, 60] width 4 height 4
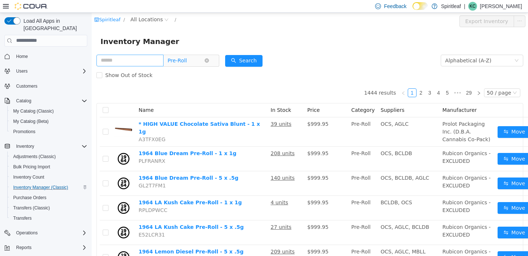
click at [187, 57] on span "Pre-Roll" at bounding box center [176, 60] width 19 height 11
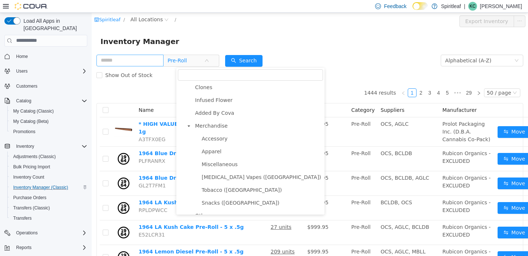
scroll to position [234, 0]
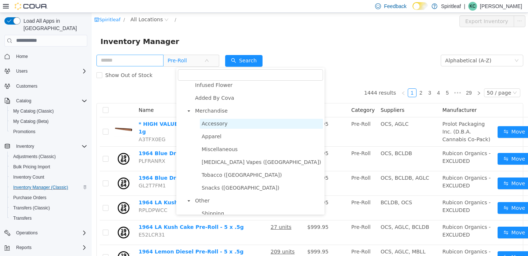
click at [218, 125] on span "Accessory" at bounding box center [215, 123] width 26 height 6
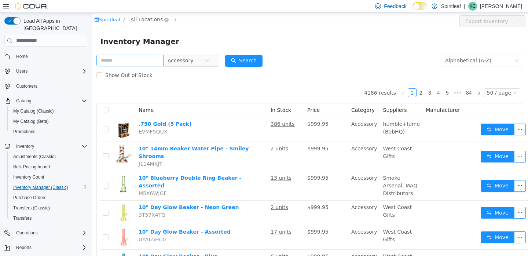
click at [151, 19] on span "All Locations" at bounding box center [146, 19] width 32 height 8
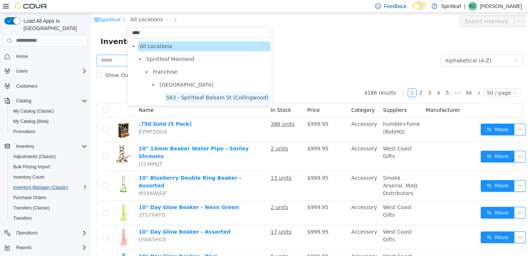
type input "****"
click at [188, 97] on span "563 - Spiritleaf Balsam St (Collingwood)" at bounding box center [217, 97] width 102 height 6
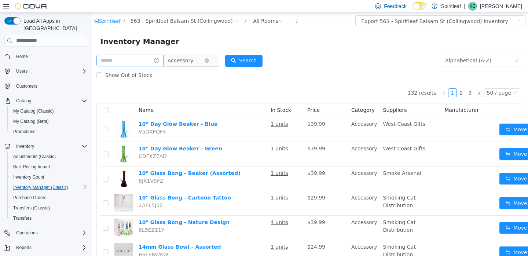
click at [194, 62] on span "Accessory" at bounding box center [180, 60] width 26 height 11
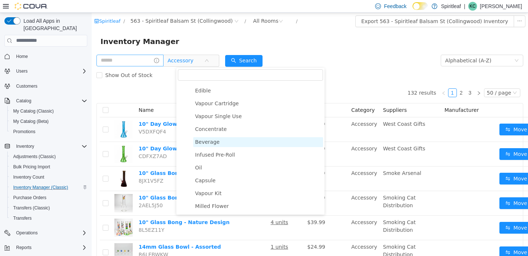
scroll to position [45, 0]
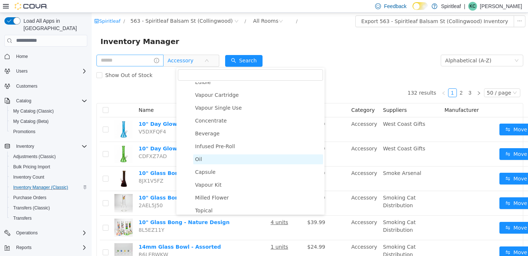
click at [196, 162] on span "Oil" at bounding box center [198, 159] width 7 height 6
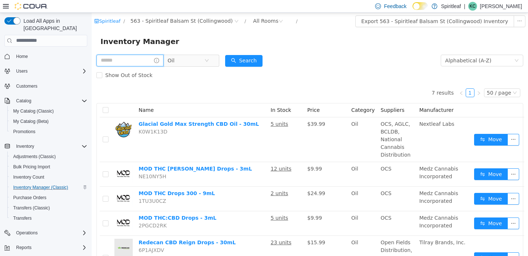
click at [142, 62] on input "text" at bounding box center [129, 60] width 67 height 12
type input "*"
click at [261, 58] on button "Search" at bounding box center [243, 61] width 37 height 12
click at [198, 63] on span "Oil" at bounding box center [185, 60] width 37 height 11
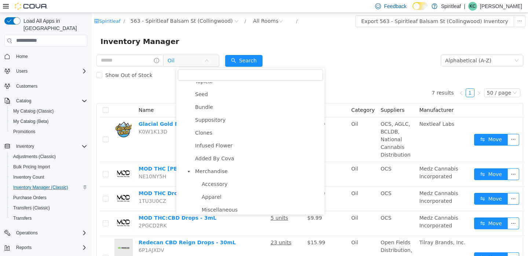
scroll to position [187, 0]
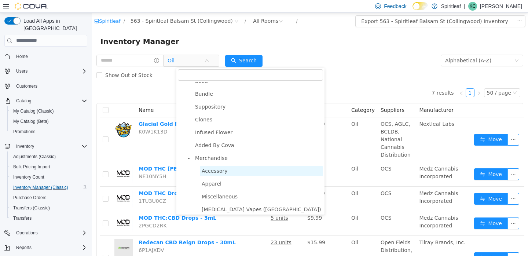
click at [213, 173] on span "Accessory" at bounding box center [215, 170] width 26 height 6
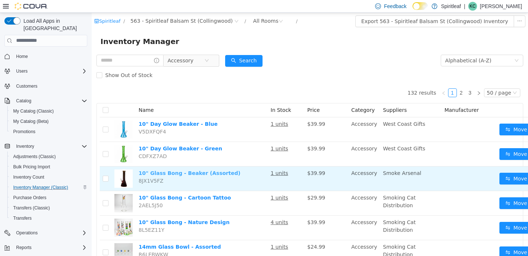
scroll to position [3, 0]
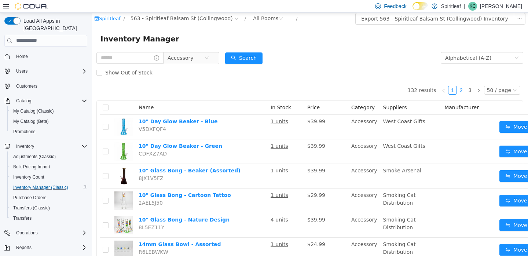
click at [439, 91] on link "2" at bounding box center [461, 90] width 8 height 8
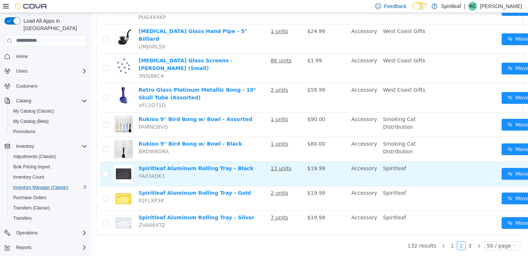
scroll to position [1941, 0]
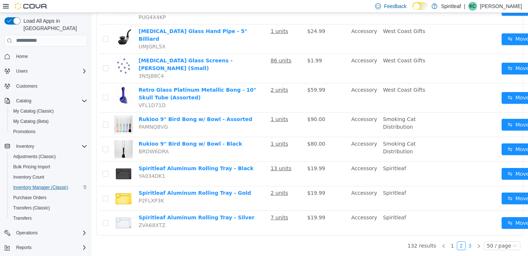
click at [439, 244] on link "3" at bounding box center [470, 245] width 8 height 8
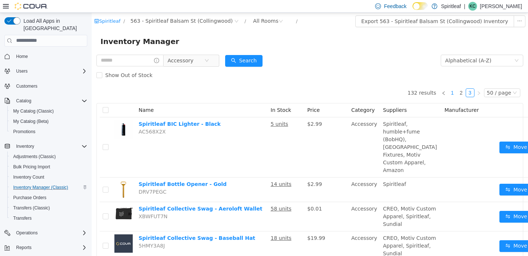
click at [439, 93] on link "1" at bounding box center [452, 92] width 8 height 8
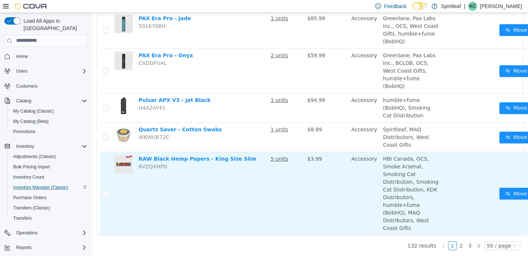
scroll to position [2055, 0]
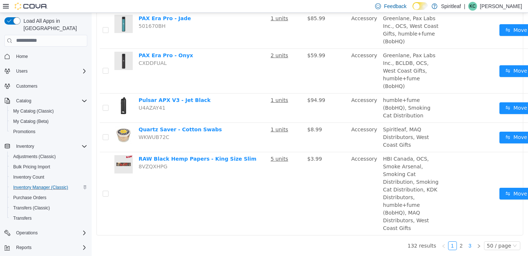
click at [439, 245] on link "3" at bounding box center [470, 245] width 8 height 8
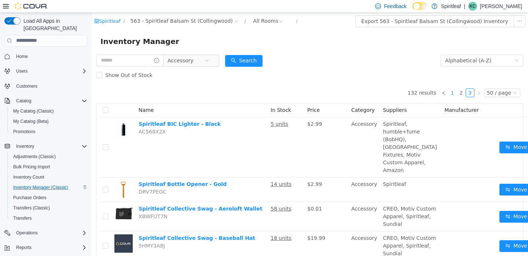
click at [439, 92] on link "1" at bounding box center [452, 92] width 8 height 8
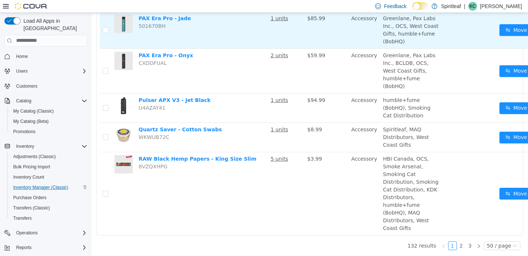
scroll to position [2055, 0]
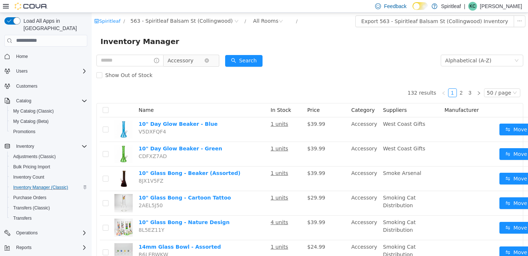
scroll to position [0, 0]
click at [194, 58] on span "Accessory" at bounding box center [180, 60] width 26 height 11
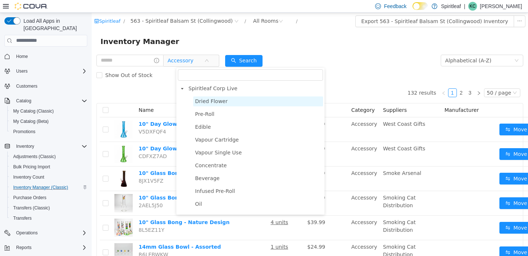
click at [202, 103] on span "Dried Flower" at bounding box center [211, 101] width 33 height 6
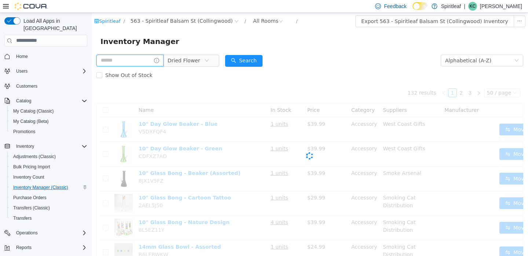
click at [147, 62] on input "text" at bounding box center [129, 60] width 67 height 12
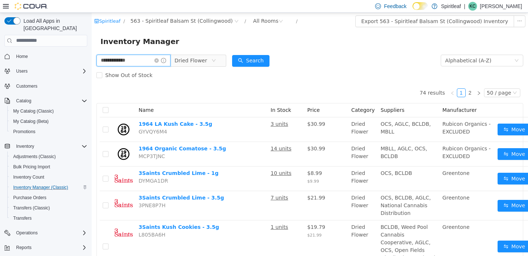
type input "**********"
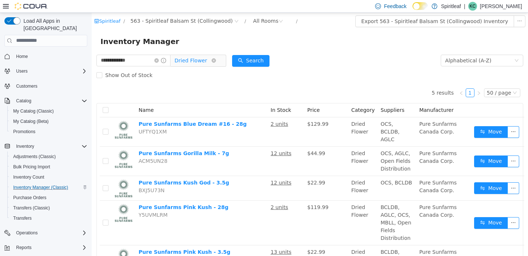
click at [207, 61] on span "Dried Flower" at bounding box center [190, 60] width 33 height 11
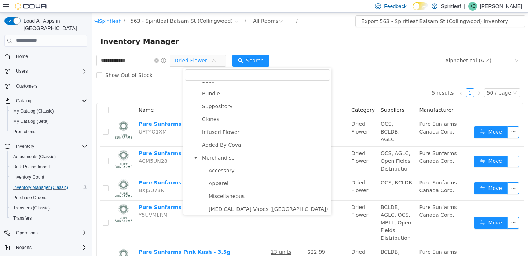
scroll to position [197, 0]
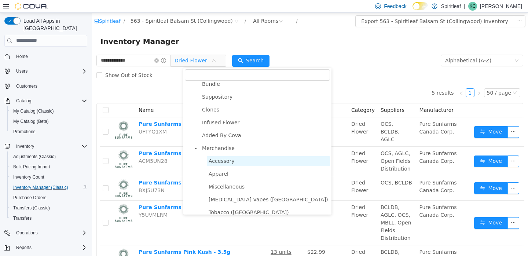
click at [218, 163] on span "Accessory" at bounding box center [222, 161] width 26 height 6
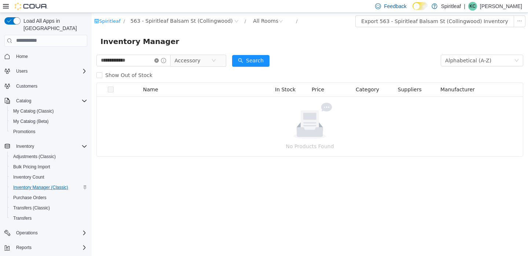
click at [159, 60] on icon "icon: close-circle" at bounding box center [156, 60] width 4 height 4
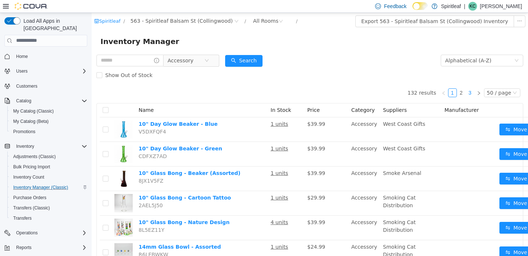
click at [439, 91] on link "3" at bounding box center [470, 92] width 8 height 8
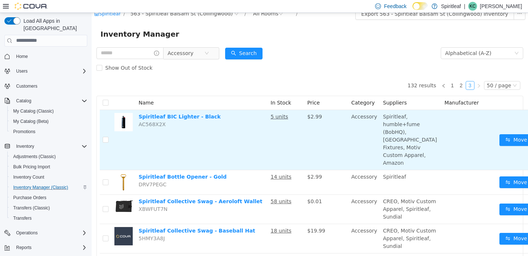
scroll to position [7, 0]
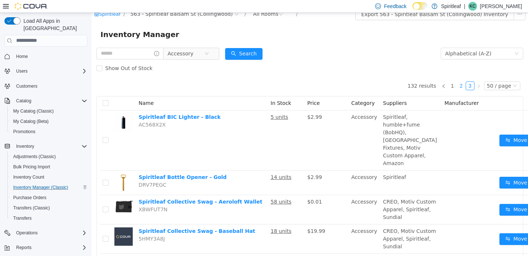
click at [439, 84] on link "2" at bounding box center [461, 85] width 8 height 8
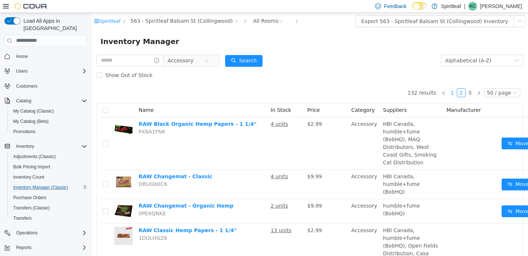
click at [439, 91] on link "1" at bounding box center [452, 92] width 8 height 8
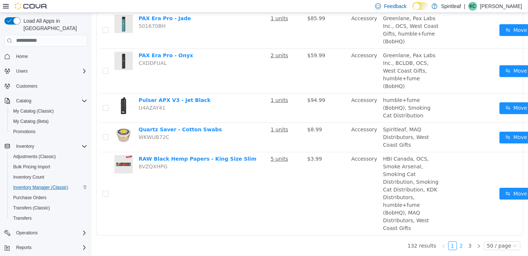
click at [439, 244] on link "2" at bounding box center [461, 245] width 8 height 8
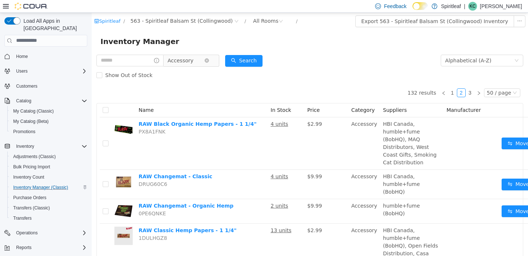
click at [192, 64] on span "Accessory" at bounding box center [180, 60] width 26 height 11
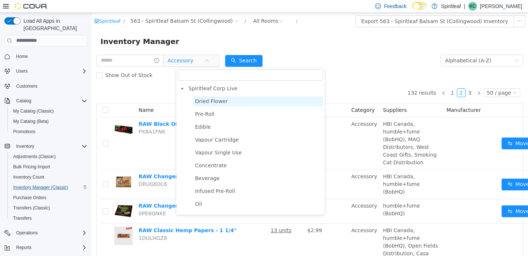
click at [199, 100] on span "Dried Flower" at bounding box center [211, 101] width 33 height 6
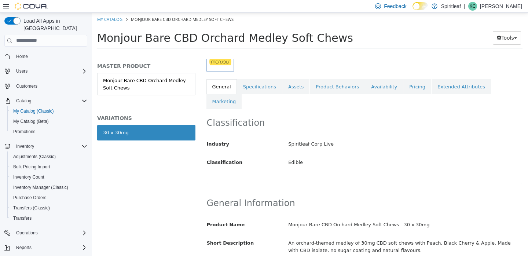
scroll to position [101, 0]
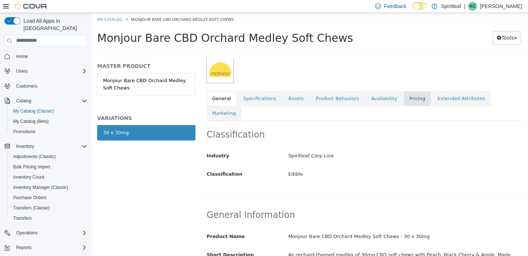
click at [410, 99] on link "Pricing" at bounding box center [417, 98] width 28 height 15
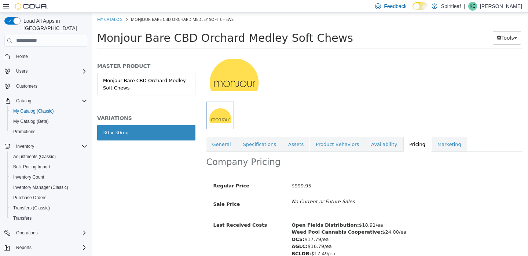
scroll to position [97, 0]
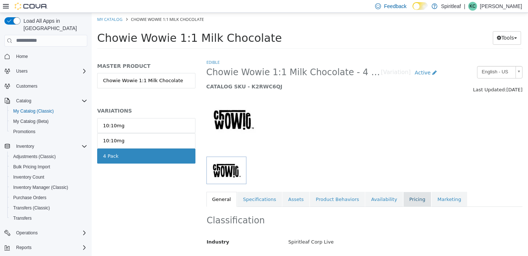
click at [406, 198] on link "Pricing" at bounding box center [417, 198] width 28 height 15
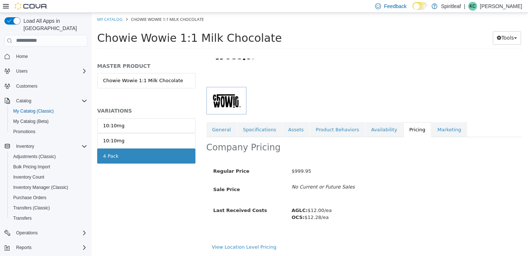
scroll to position [78, 0]
click at [257, 244] on link "View Location Level Pricing" at bounding box center [244, 246] width 65 height 5
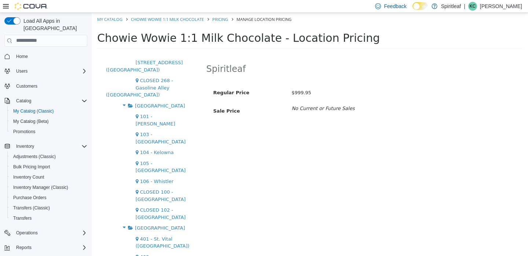
scroll to position [1375, 0]
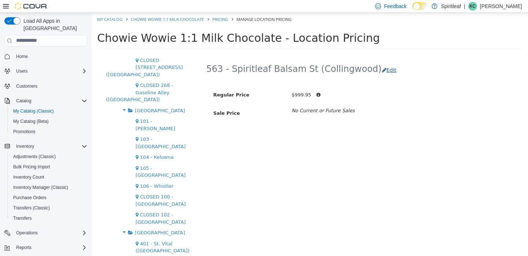
click at [382, 68] on button "Edit" at bounding box center [391, 70] width 19 height 14
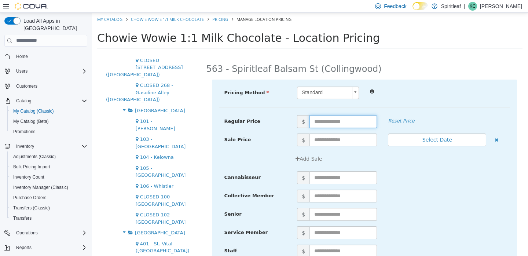
click at [318, 120] on input "text" at bounding box center [342, 121] width 67 height 13
type input "*****"
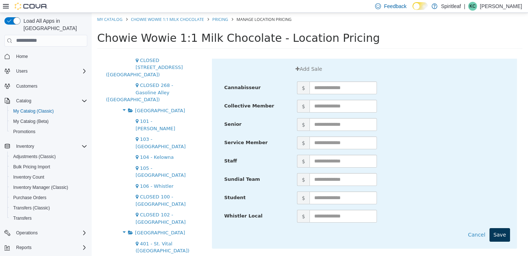
scroll to position [99, 0]
click at [501, 228] on button "Save" at bounding box center [499, 235] width 21 height 14
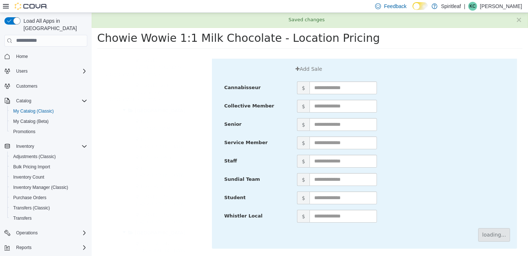
scroll to position [0, 0]
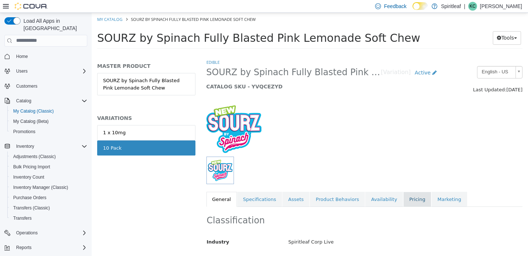
click at [410, 199] on link "Pricing" at bounding box center [417, 198] width 28 height 15
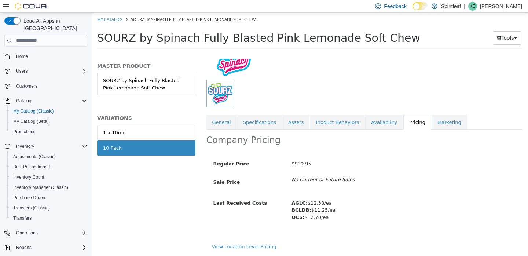
scroll to position [85, 0]
click at [225, 243] on link "View Location Level Pricing" at bounding box center [244, 245] width 65 height 5
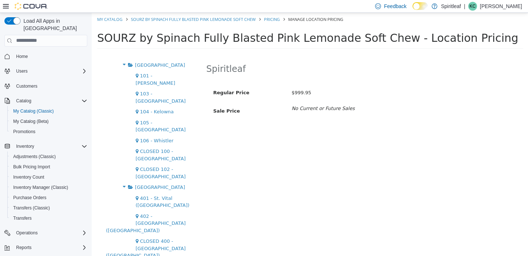
scroll to position [1435, 0]
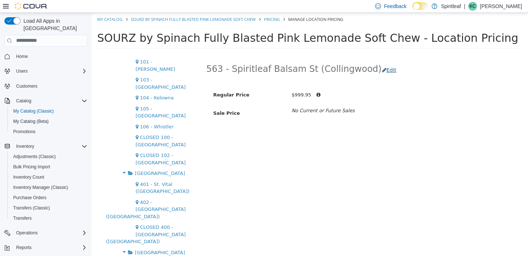
click at [382, 69] on button "Edit" at bounding box center [391, 70] width 19 height 14
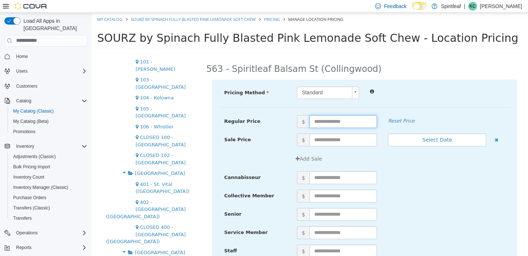
click at [316, 120] on input "text" at bounding box center [342, 121] width 67 height 13
type input "*****"
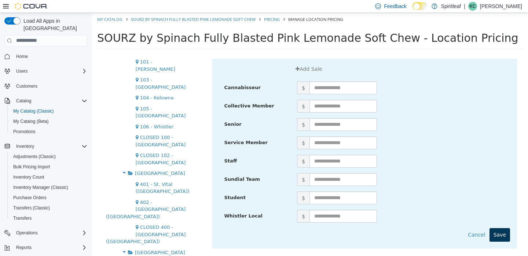
scroll to position [99, 0]
click at [498, 228] on button "Save" at bounding box center [499, 235] width 21 height 14
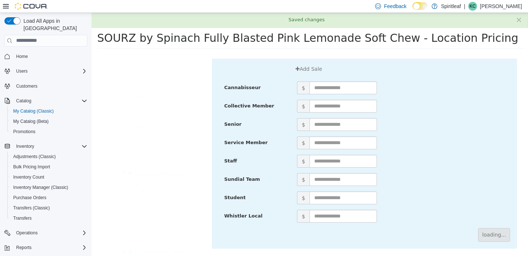
scroll to position [0, 0]
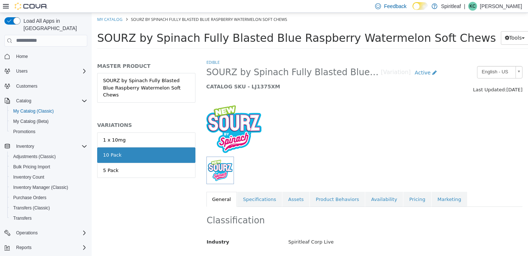
scroll to position [90, 0]
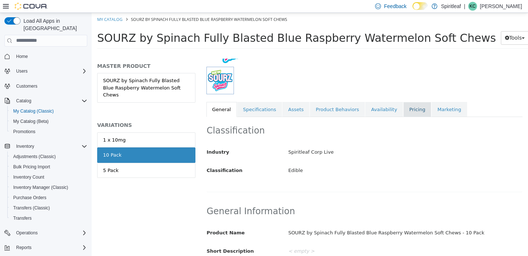
click at [409, 107] on link "Pricing" at bounding box center [417, 109] width 28 height 15
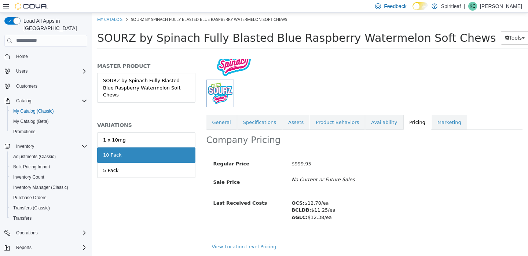
scroll to position [85, 0]
click at [225, 243] on link "View Location Level Pricing" at bounding box center [244, 245] width 65 height 5
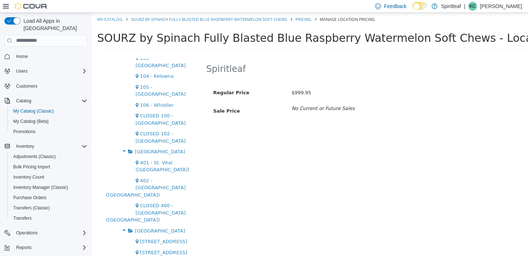
scroll to position [1462, 0]
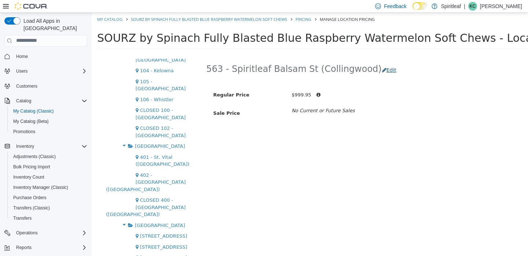
click at [382, 70] on button "Edit" at bounding box center [391, 70] width 19 height 14
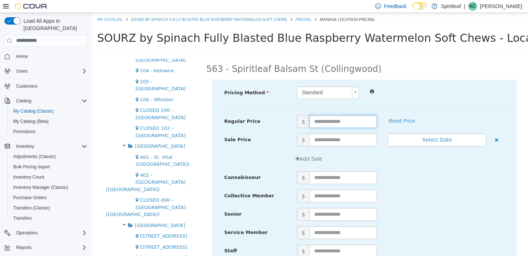
click at [316, 122] on input "text" at bounding box center [342, 121] width 67 height 13
type input "*****"
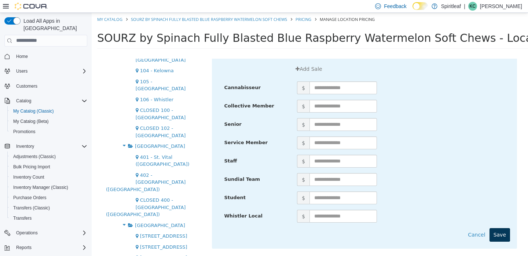
scroll to position [99, 0]
click at [497, 228] on button "Save" at bounding box center [499, 235] width 21 height 14
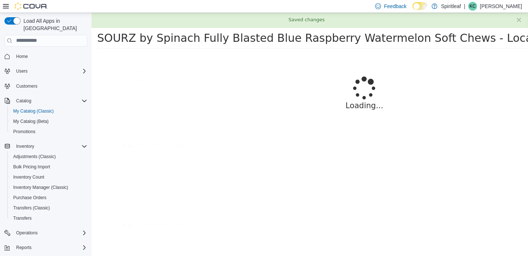
scroll to position [0, 0]
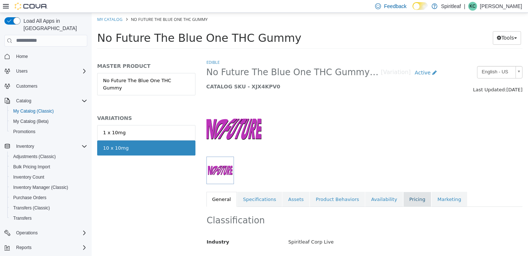
click at [405, 197] on link "Pricing" at bounding box center [417, 198] width 28 height 15
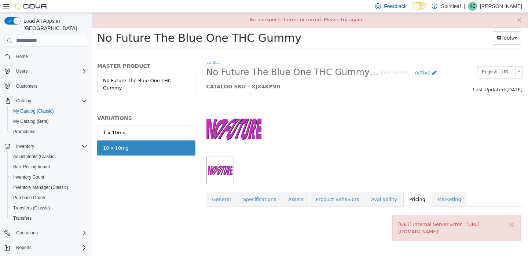
click at [344, 232] on div "Edible No Future The Blue One THC Gummy - 10 x 10mg [Variation] Active CATALOG …" at bounding box center [364, 156] width 327 height 197
click at [513, 220] on button "×" at bounding box center [511, 224] width 7 height 8
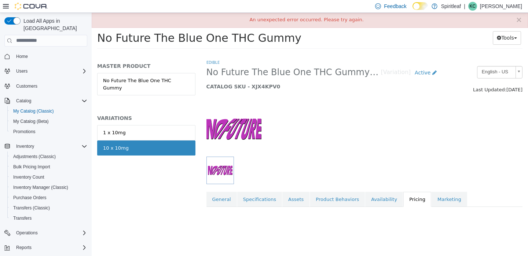
click at [408, 200] on link "Pricing" at bounding box center [417, 198] width 28 height 15
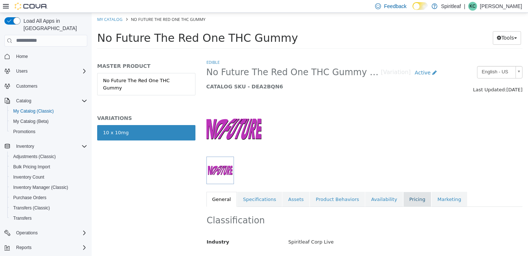
click at [408, 202] on link "Pricing" at bounding box center [417, 198] width 28 height 15
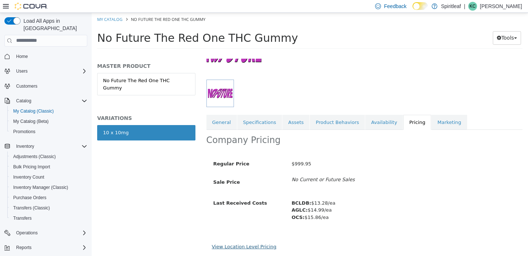
scroll to position [85, 0]
click at [244, 243] on link "View Location Level Pricing" at bounding box center [244, 245] width 65 height 5
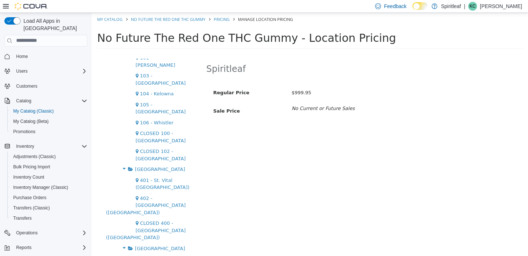
scroll to position [1467, 0]
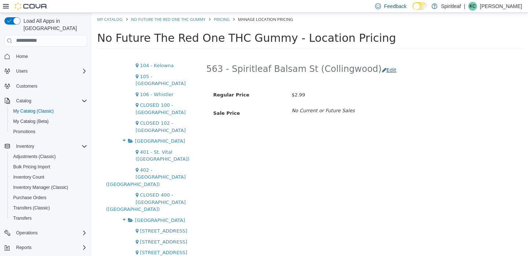
click at [382, 69] on button "Edit" at bounding box center [391, 70] width 19 height 14
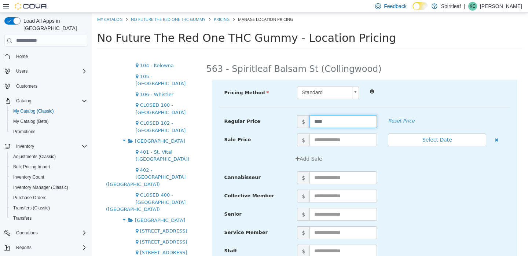
click at [314, 122] on input "****" at bounding box center [342, 121] width 67 height 13
type input "*****"
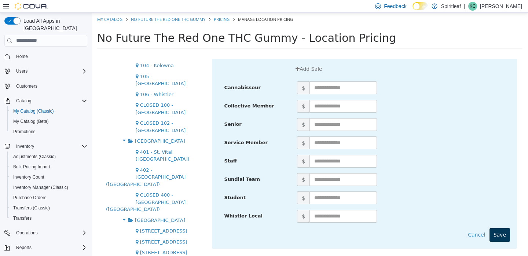
scroll to position [99, 0]
click at [506, 228] on button "Save" at bounding box center [499, 235] width 21 height 14
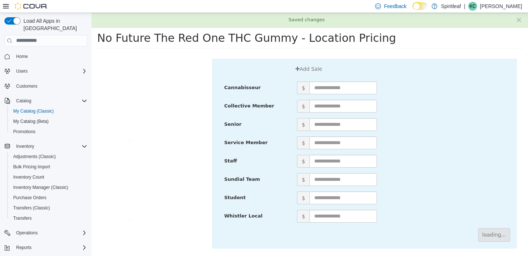
scroll to position [0, 0]
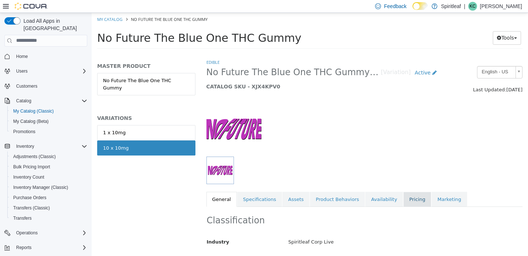
click at [403, 197] on link "Pricing" at bounding box center [417, 198] width 28 height 15
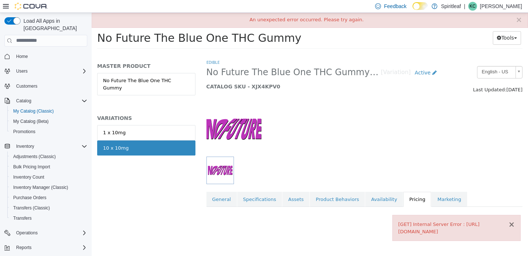
click at [511, 222] on button "×" at bounding box center [511, 224] width 7 height 8
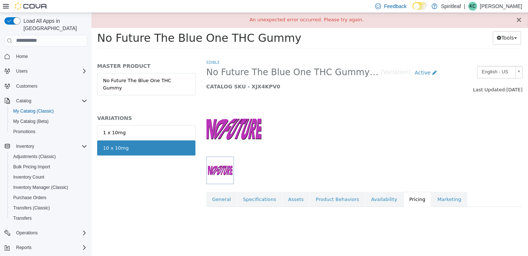
click at [521, 18] on button "×" at bounding box center [518, 20] width 7 height 8
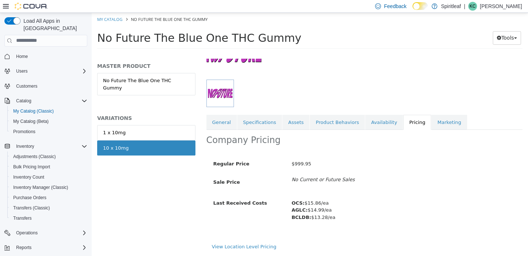
scroll to position [85, 0]
click at [242, 243] on link "View Location Level Pricing" at bounding box center [244, 245] width 65 height 5
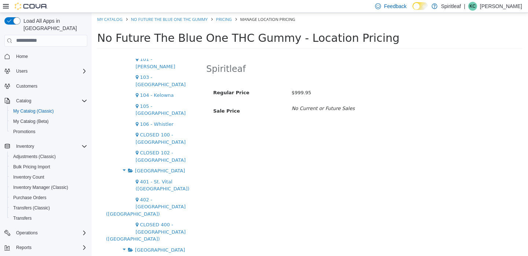
scroll to position [1441, 0]
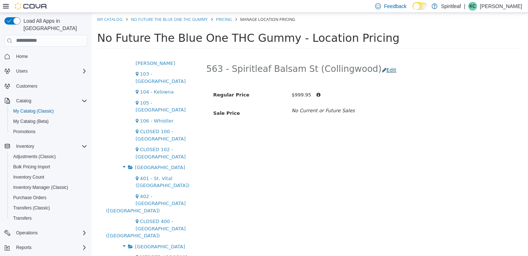
click at [382, 68] on button "Edit" at bounding box center [391, 70] width 19 height 14
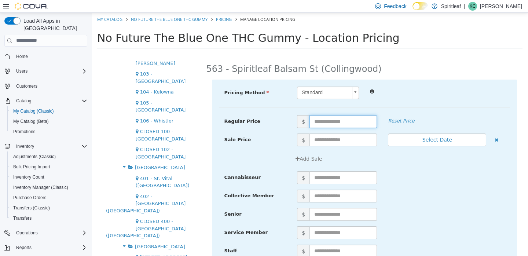
click at [316, 119] on input "text" at bounding box center [342, 121] width 67 height 13
type input "*****"
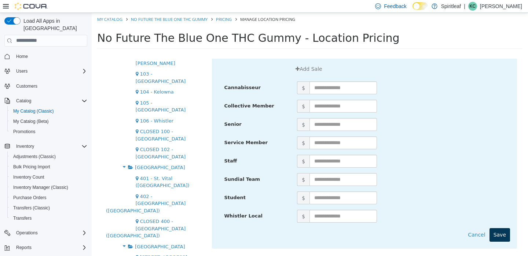
scroll to position [99, 0]
click at [505, 228] on button "Save" at bounding box center [499, 235] width 21 height 14
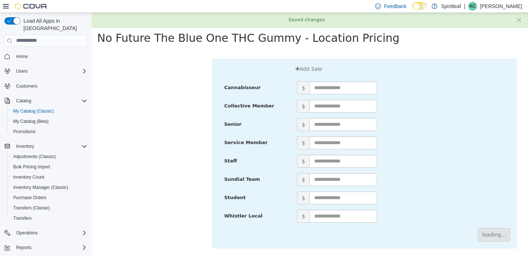
scroll to position [0, 0]
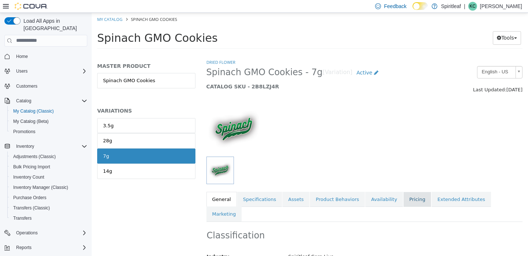
click at [404, 198] on link "Pricing" at bounding box center [417, 198] width 28 height 15
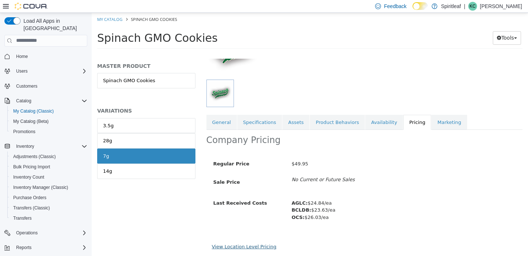
scroll to position [85, 0]
click at [239, 243] on link "View Location Level Pricing" at bounding box center [244, 245] width 65 height 5
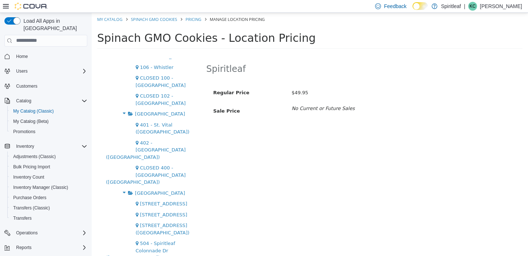
scroll to position [1488, 0]
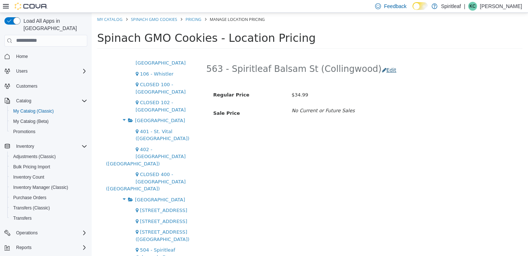
click at [382, 69] on button "Edit" at bounding box center [391, 70] width 19 height 14
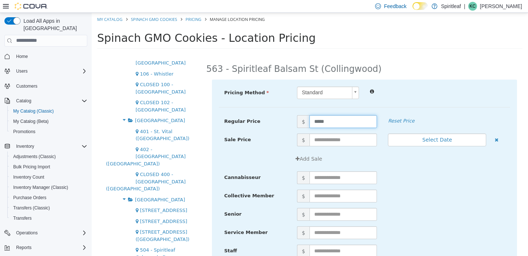
click at [320, 120] on input "*****" at bounding box center [342, 121] width 67 height 13
type input "*****"
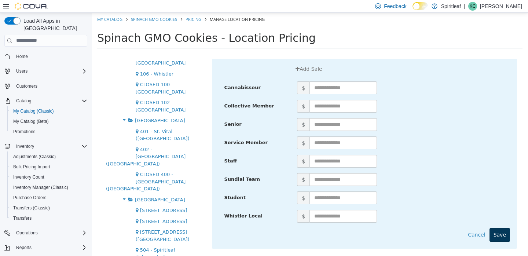
scroll to position [99, 0]
click at [501, 228] on button "Save" at bounding box center [499, 235] width 21 height 14
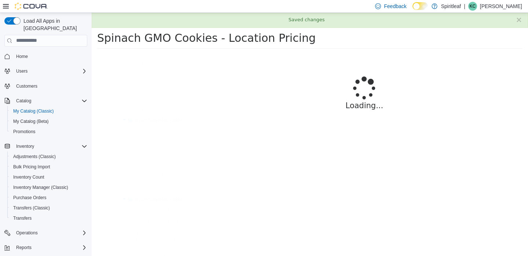
scroll to position [0, 0]
